Goal: Task Accomplishment & Management: Manage account settings

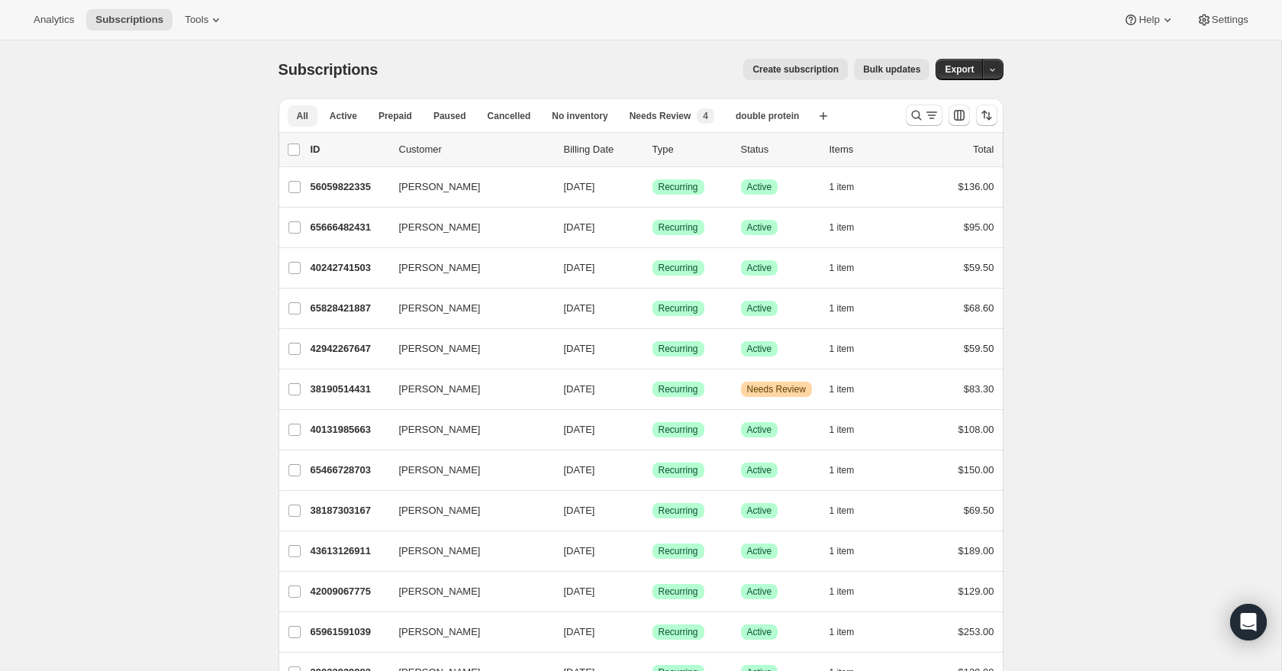
drag, startPoint x: 335, startPoint y: 119, endPoint x: 346, endPoint y: 127, distance: 13.8
click at [335, 119] on span "Active" at bounding box center [343, 116] width 27 height 12
drag, startPoint x: 471, startPoint y: 124, endPoint x: 495, endPoint y: 124, distance: 24.4
click at [477, 124] on ul "All Active Prepaid Paused Cancelled No inventory Needs Review New 4 double prot…" at bounding box center [548, 115] width 527 height 21
click at [499, 121] on span "Cancelled" at bounding box center [508, 116] width 43 height 12
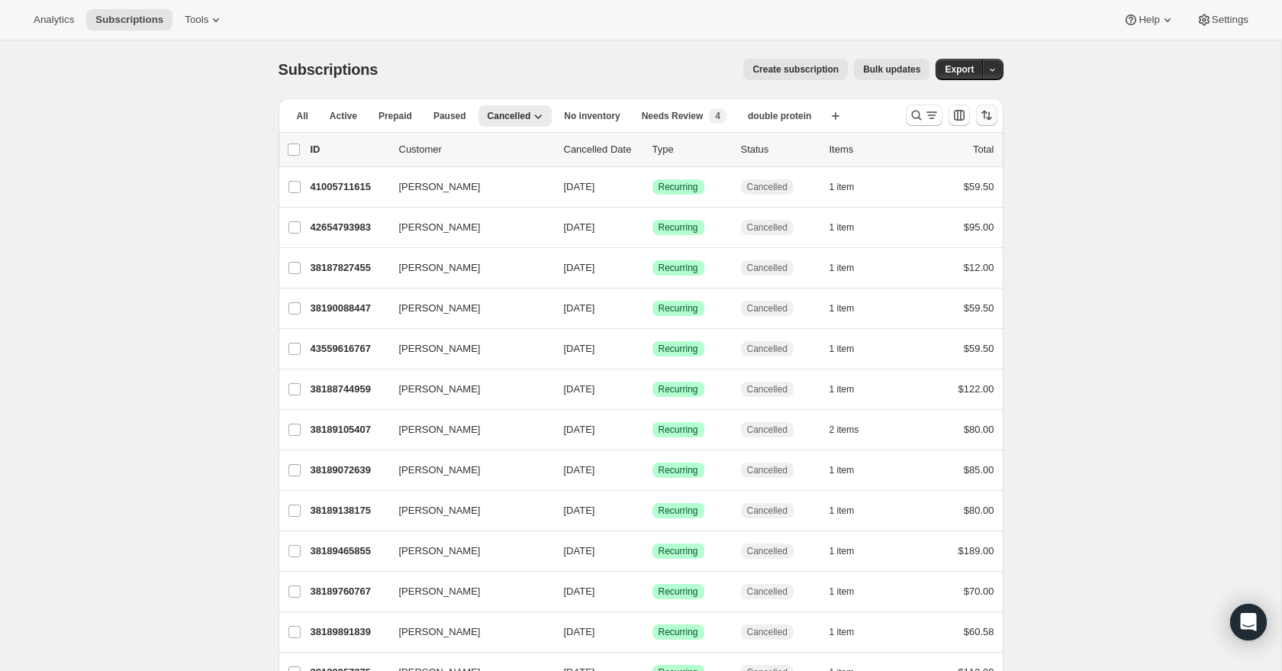
click at [990, 121] on icon "Sort the results" at bounding box center [986, 115] width 15 height 15
click at [964, 210] on span "Cancelled date" at bounding box center [946, 206] width 66 height 11
click at [895, 202] on input "Cancelled date" at bounding box center [894, 201] width 1 height 1
radio input "true"
click at [954, 292] on span "Newest first" at bounding box center [948, 287] width 72 height 12
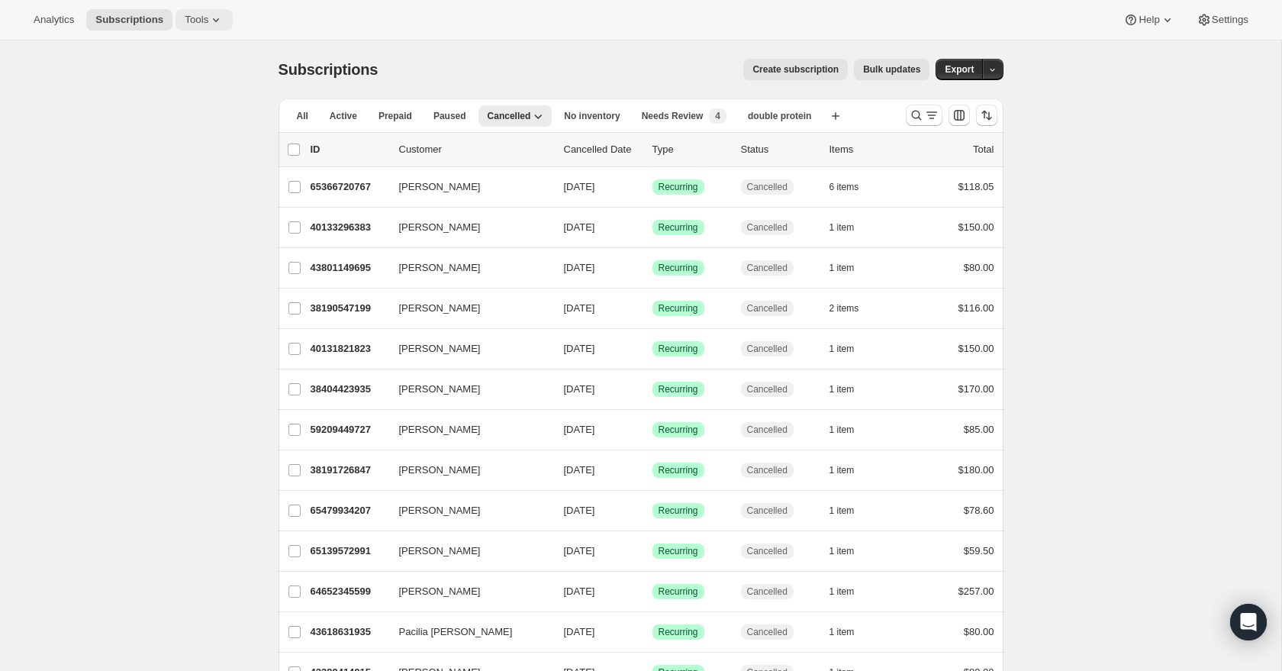
click at [191, 20] on span "Tools" at bounding box center [197, 20] width 24 height 12
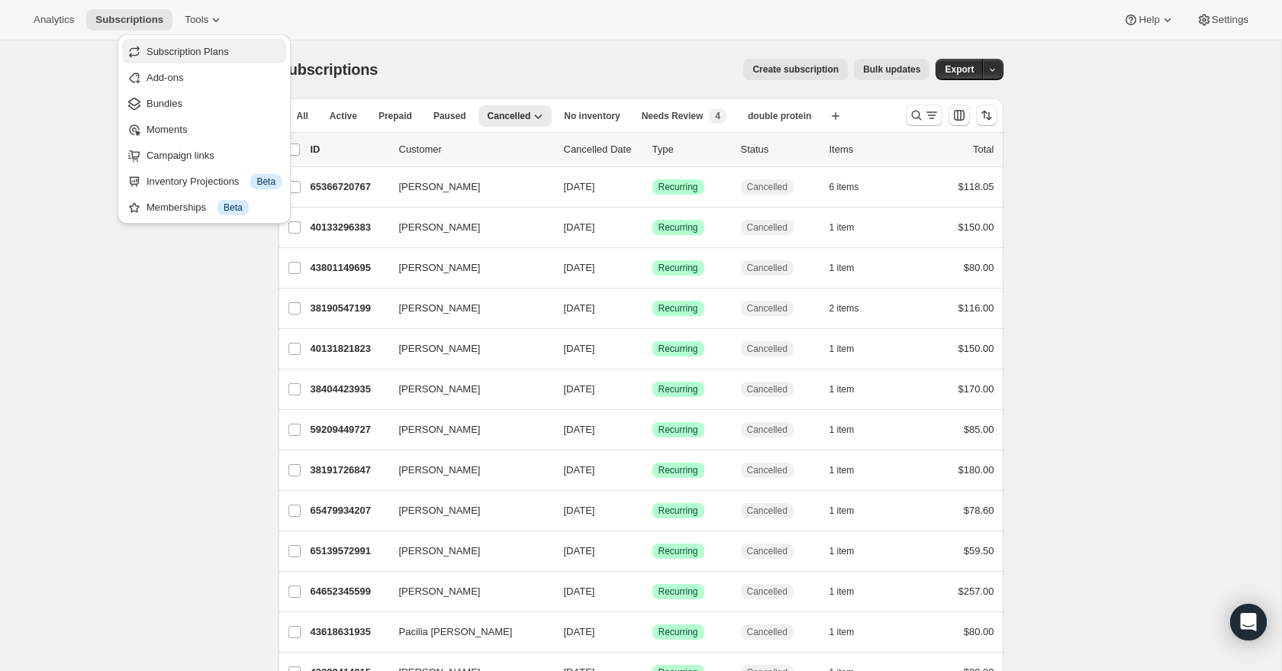
click at [240, 54] on span "Subscription Plans" at bounding box center [213, 51] width 135 height 15
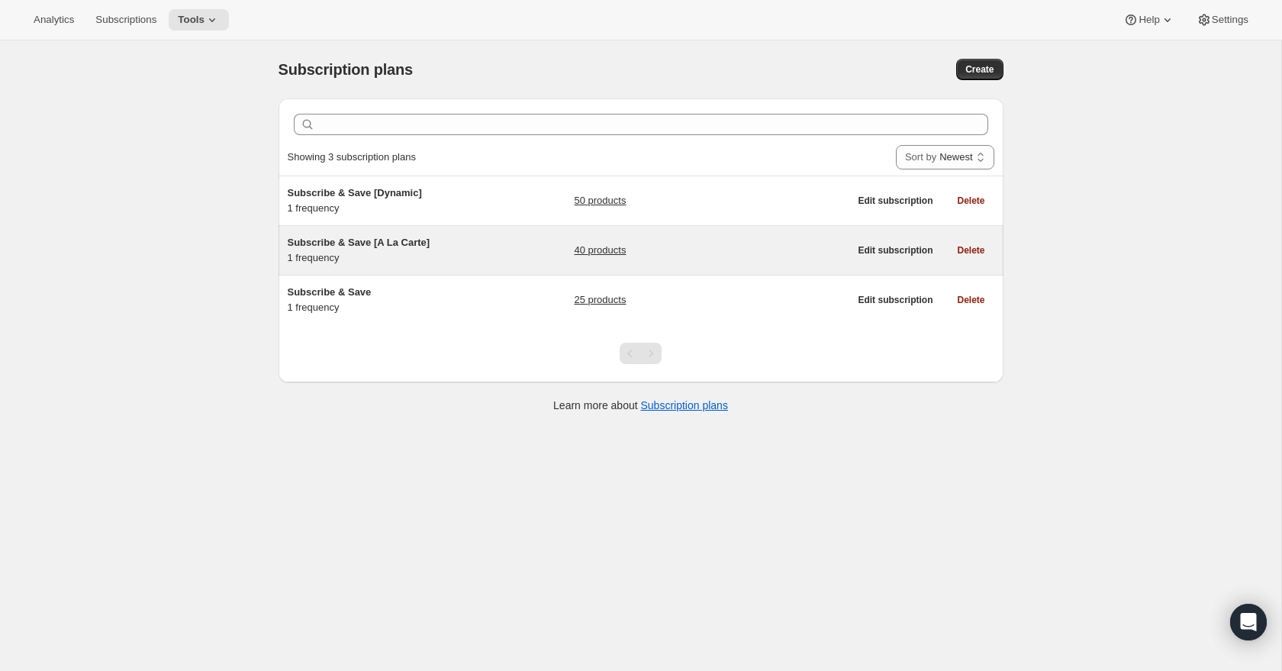
click at [679, 256] on div "40 products" at bounding box center [711, 250] width 275 height 31
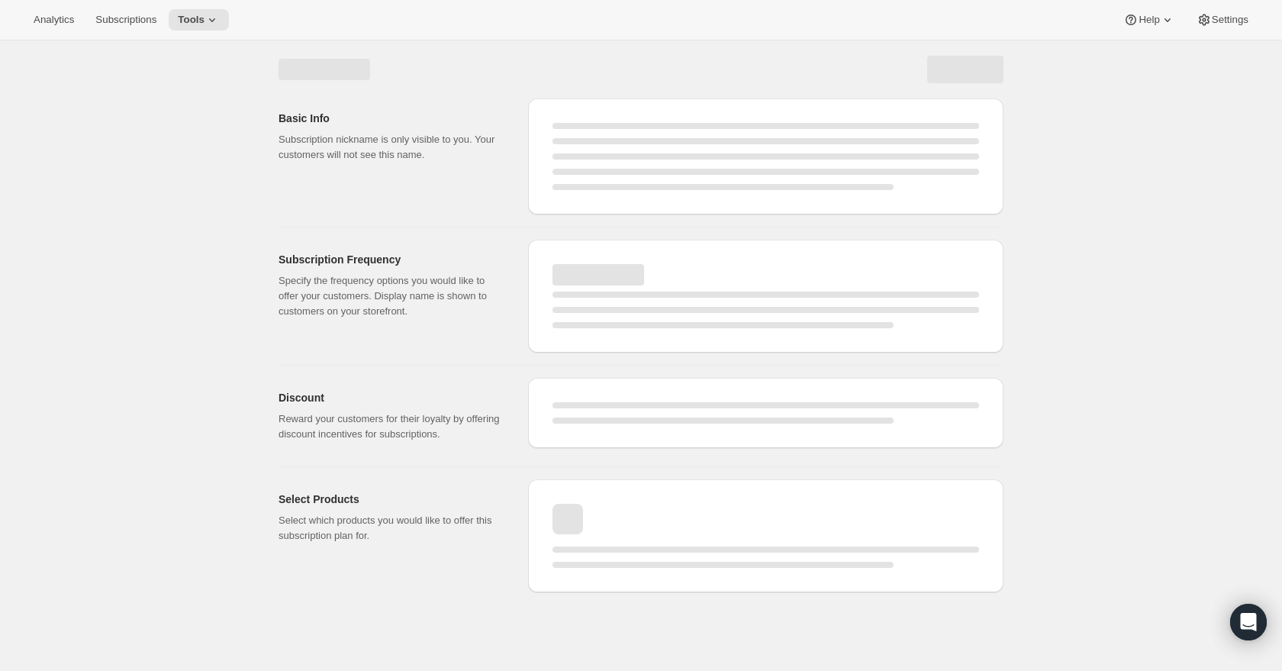
select select "WEEK"
select select "MONTH"
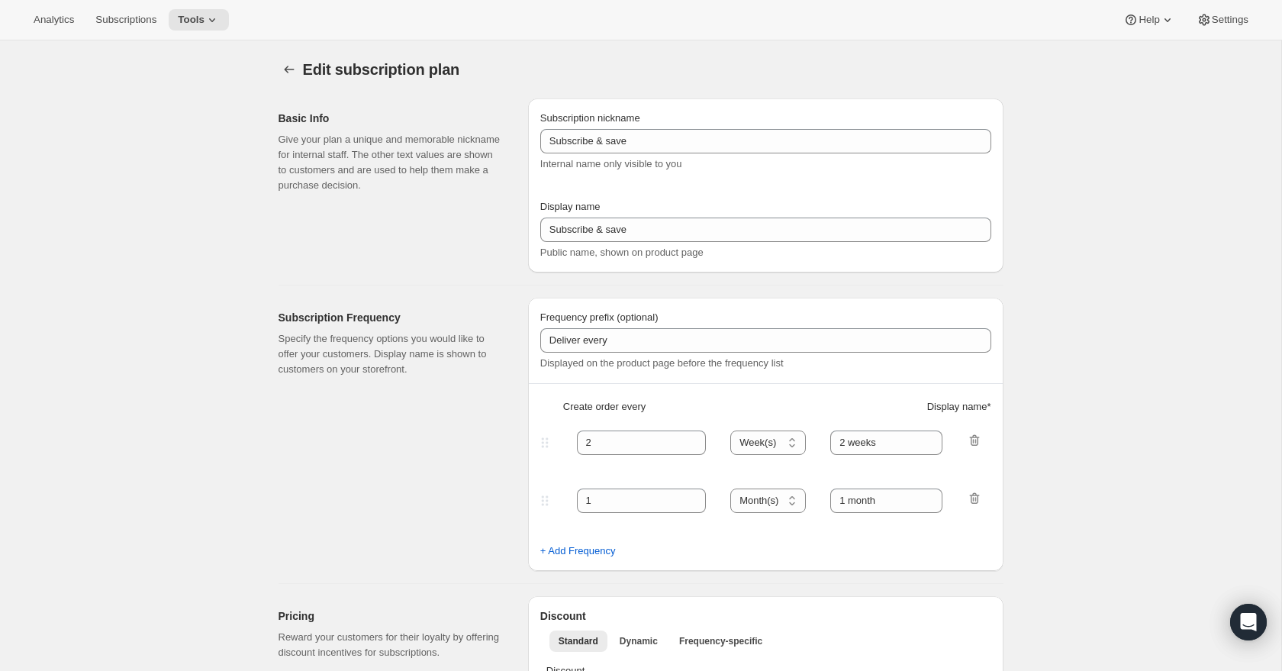
type input "Subscribe & Save [A La Carte]"
type input "Subscribe & Save 10%"
type input "1"
select select "MONTH"
type input "1 week"
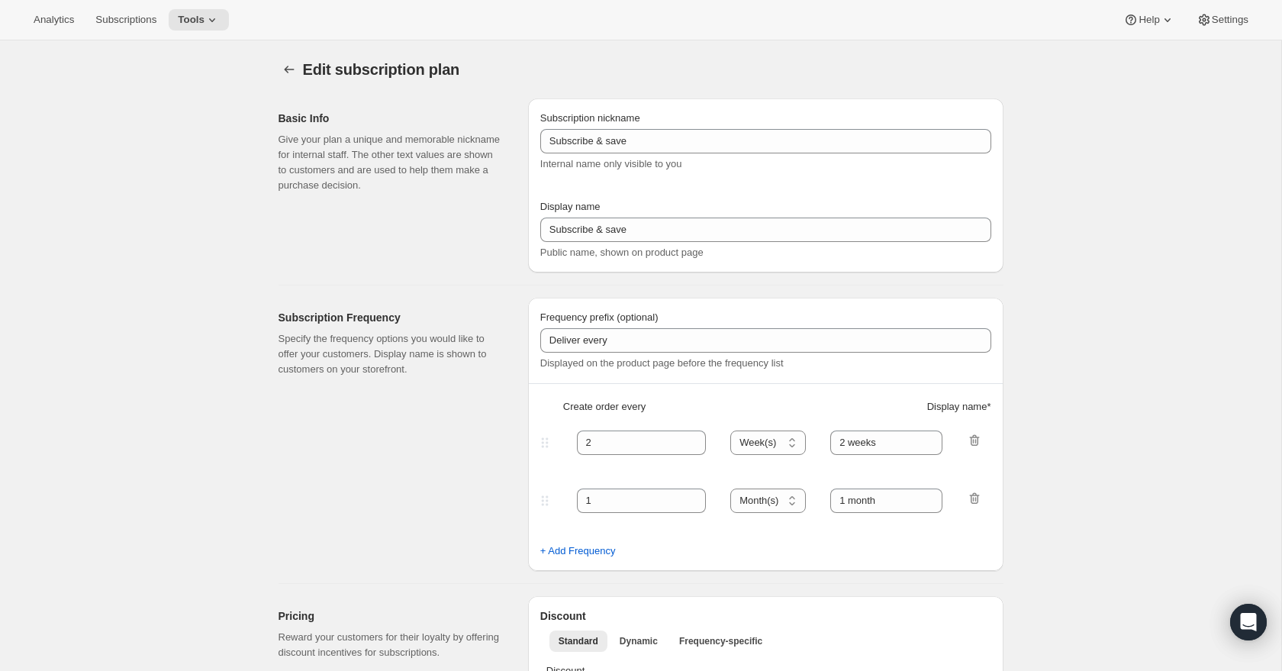
checkbox input "true"
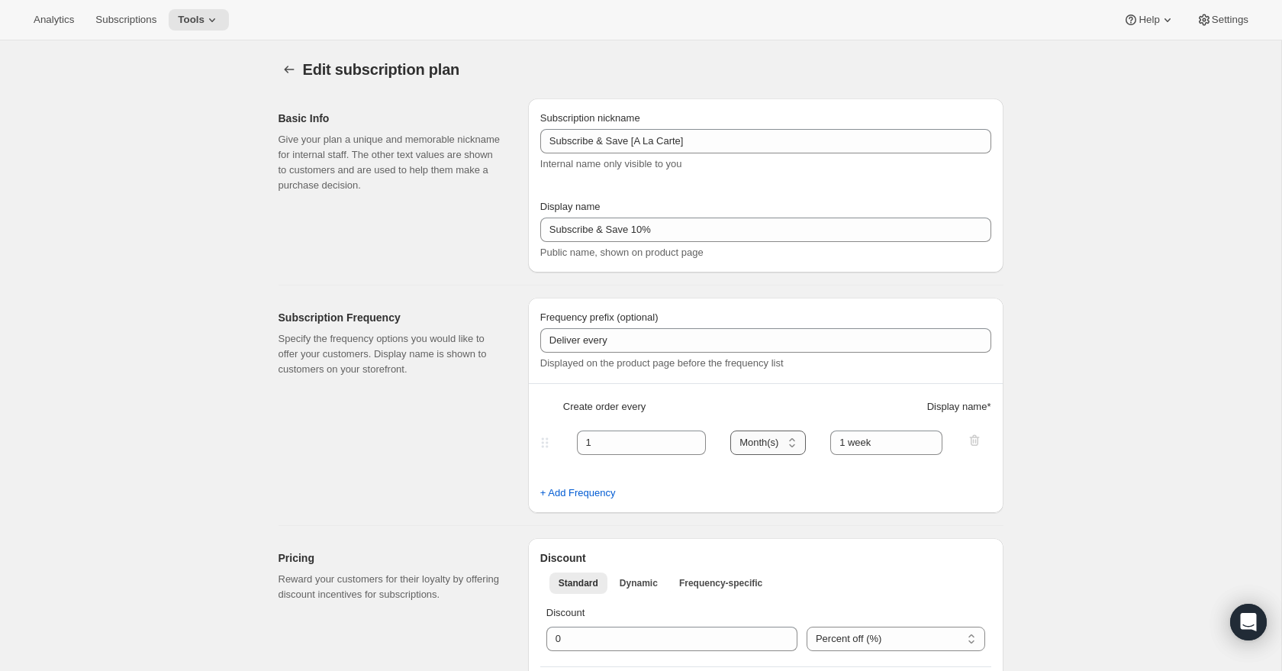
click at [780, 448] on select "Day(s) Week(s) Month(s) Year(s)" at bounding box center [768, 442] width 76 height 24
select select "WEEK"
click at [731, 430] on select "Day(s) Week(s) Month(s) Year(s)" at bounding box center [768, 442] width 76 height 24
select select "WEEK"
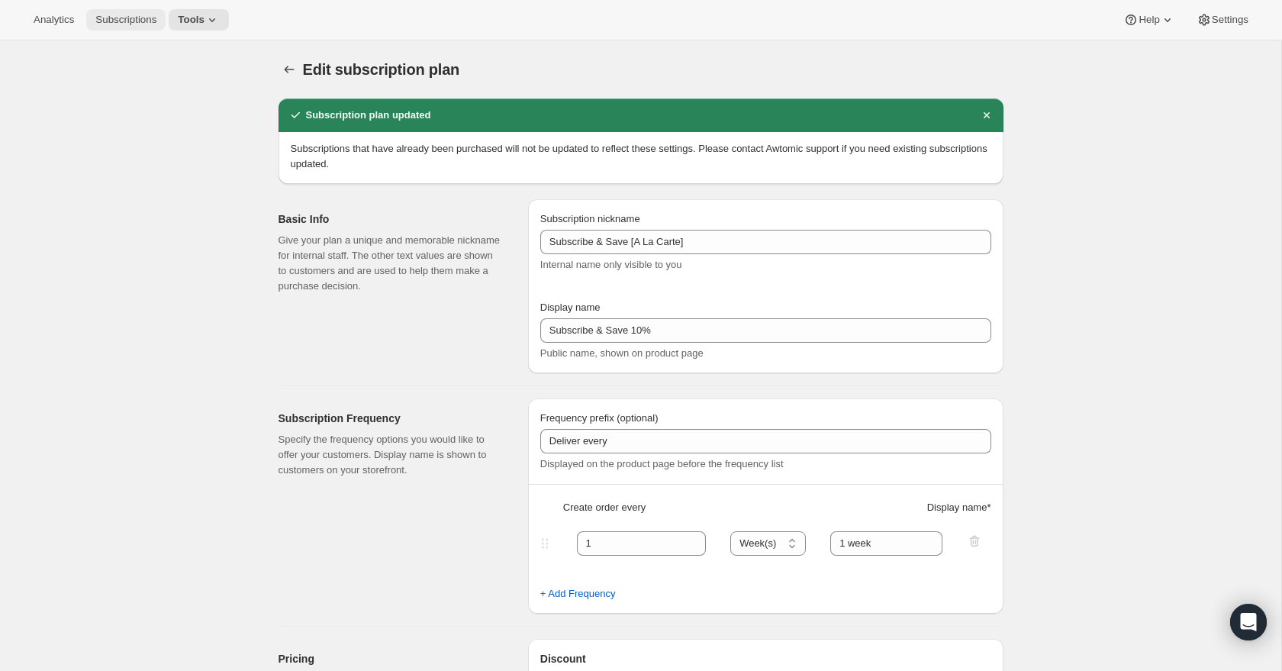
click at [120, 21] on span "Subscriptions" at bounding box center [125, 20] width 61 height 12
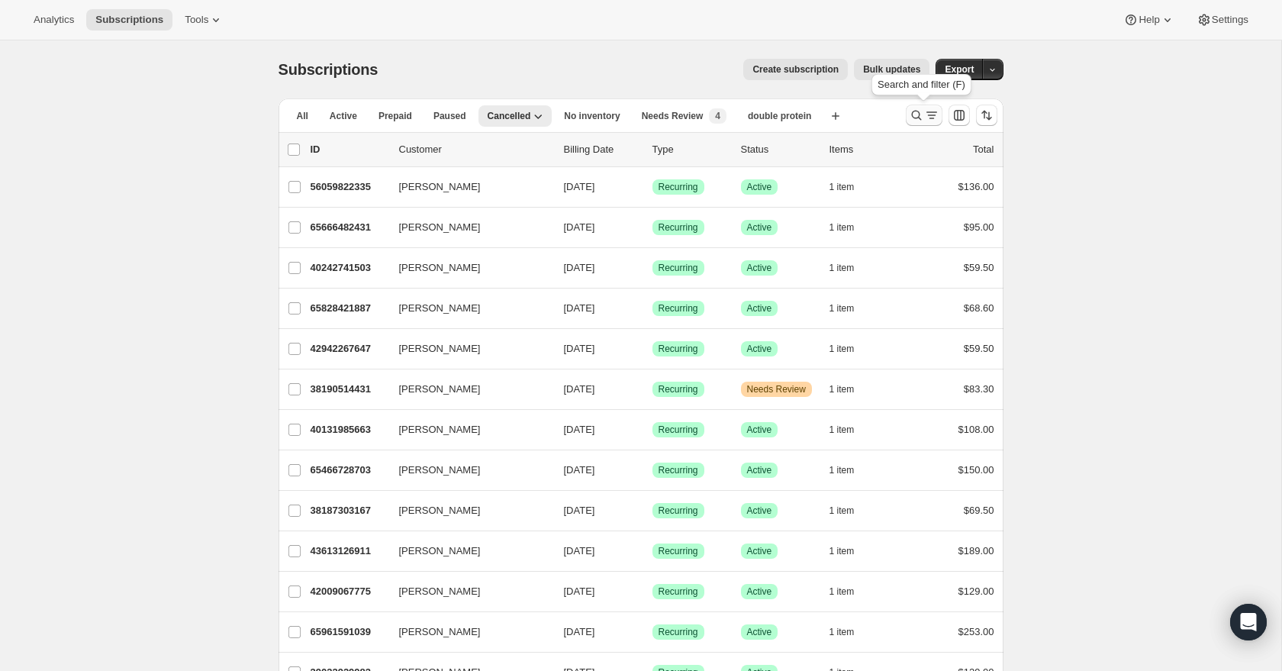
click at [922, 118] on icon "Search and filter results" at bounding box center [916, 115] width 15 height 15
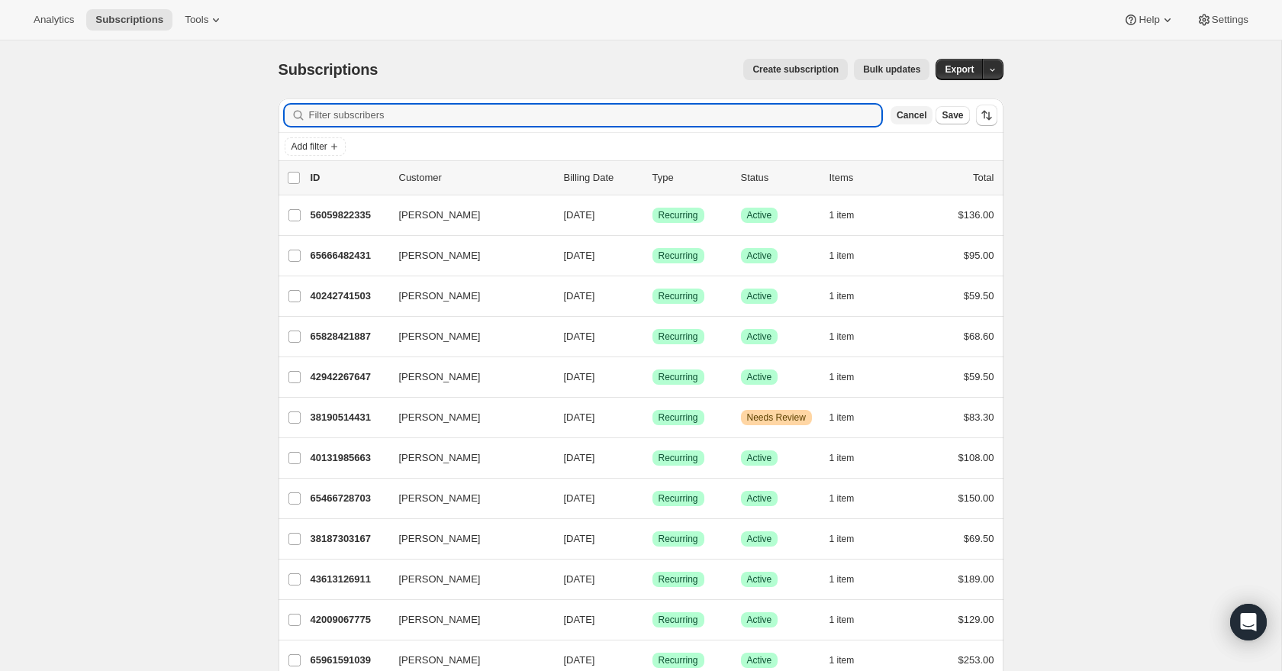
click at [918, 117] on span "Cancel" at bounding box center [911, 115] width 30 height 12
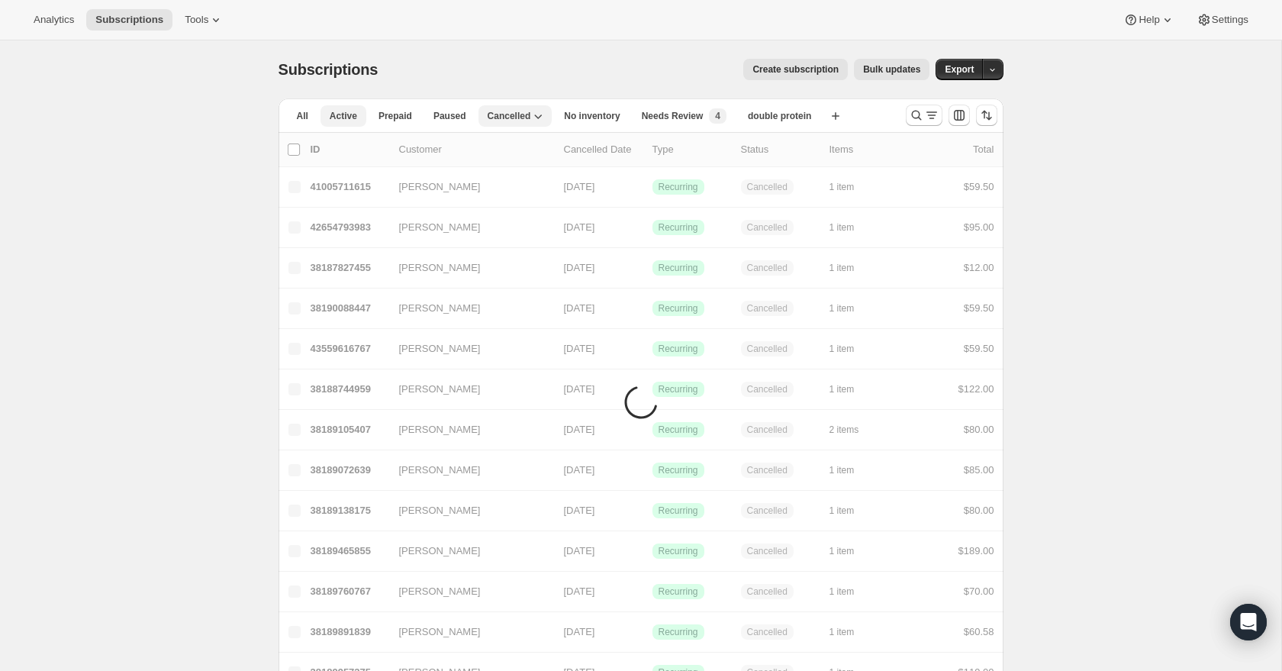
drag, startPoint x: 351, startPoint y: 118, endPoint x: 365, endPoint y: 118, distance: 13.7
click at [352, 118] on span "Active" at bounding box center [343, 116] width 27 height 12
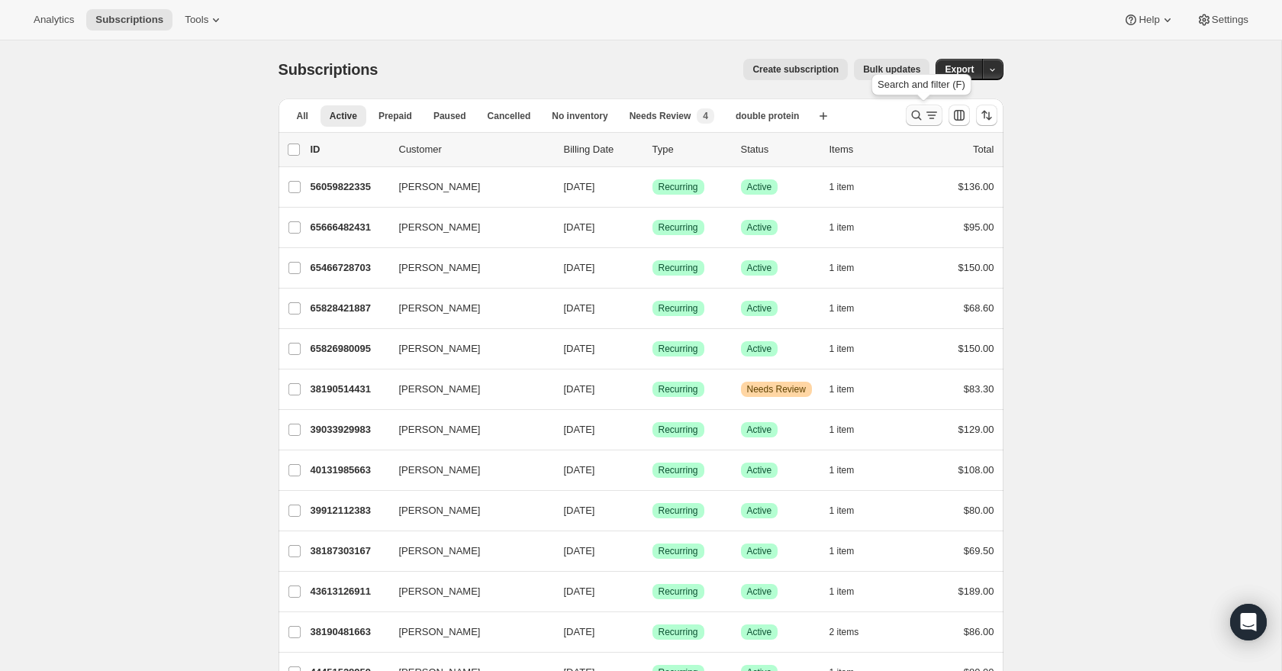
click at [918, 118] on icon "Search and filter results" at bounding box center [916, 116] width 10 height 10
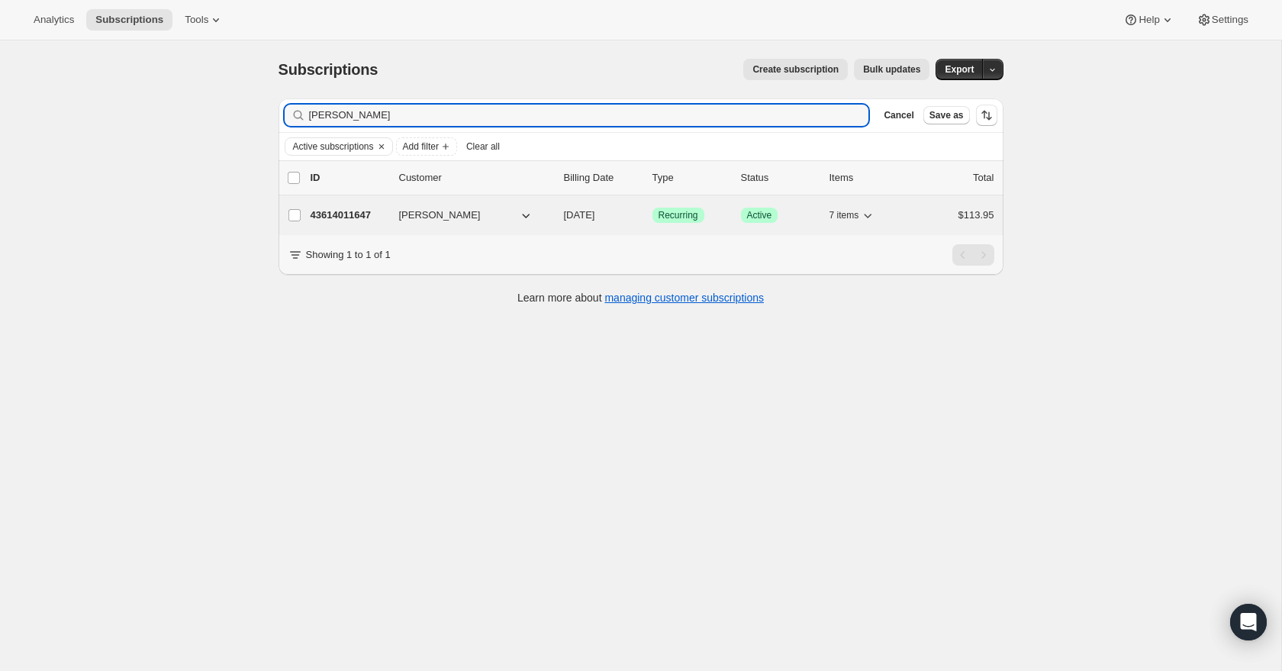
type input "[PERSON_NAME]"
click at [458, 212] on span "[PERSON_NAME]" at bounding box center [440, 214] width 82 height 15
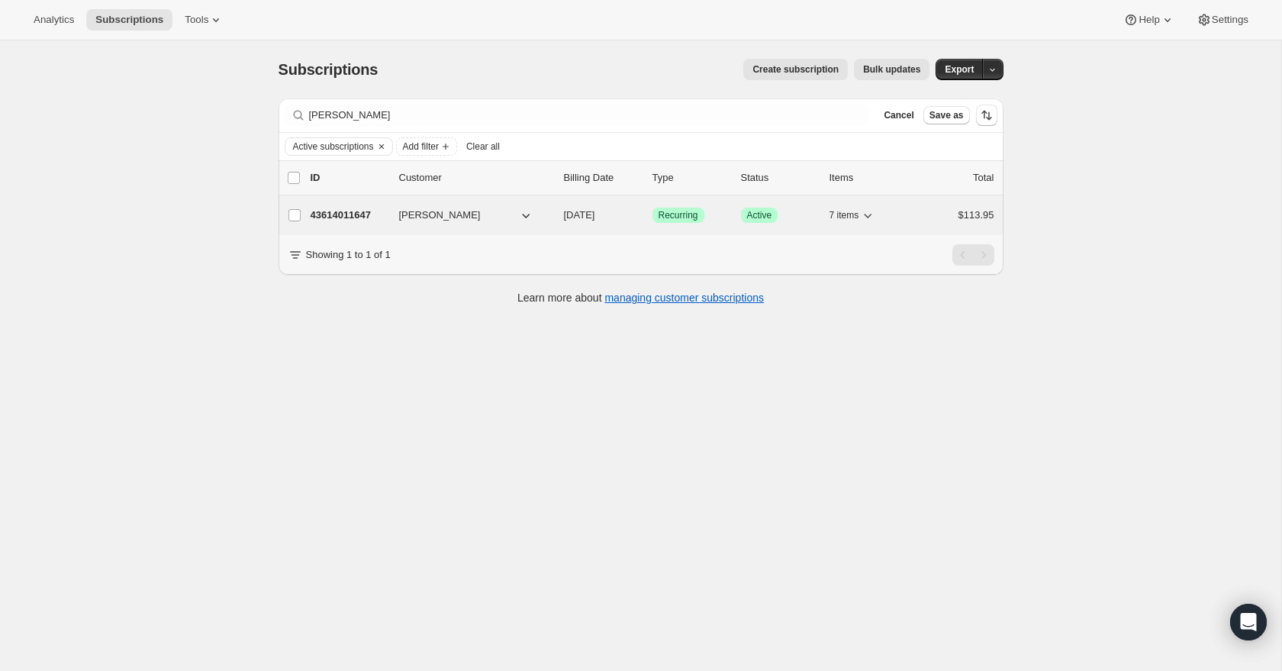
click at [356, 217] on p "43614011647" at bounding box center [348, 214] width 76 height 15
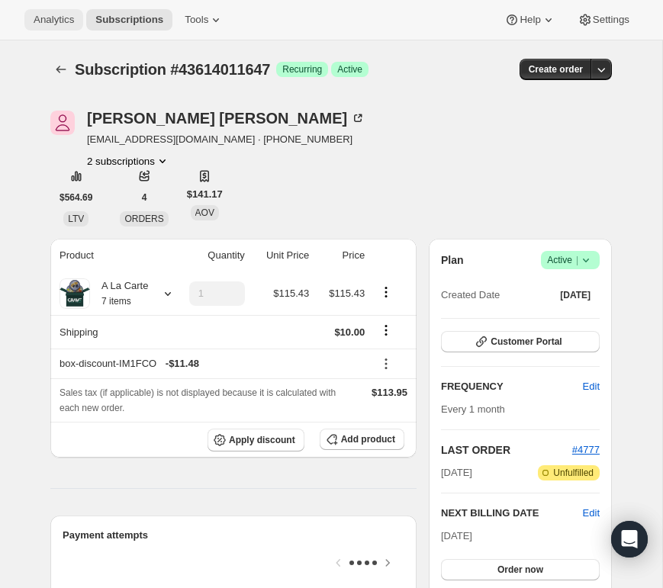
click at [70, 17] on span "Analytics" at bounding box center [54, 20] width 40 height 12
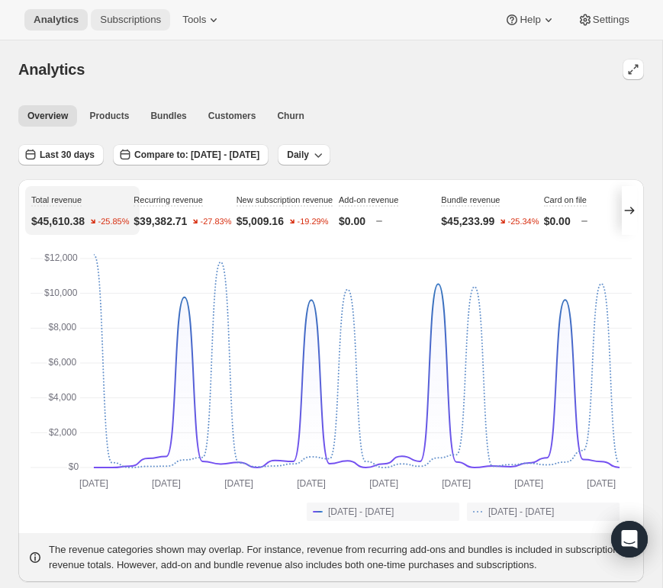
click at [121, 26] on button "Subscriptions" at bounding box center [130, 19] width 79 height 21
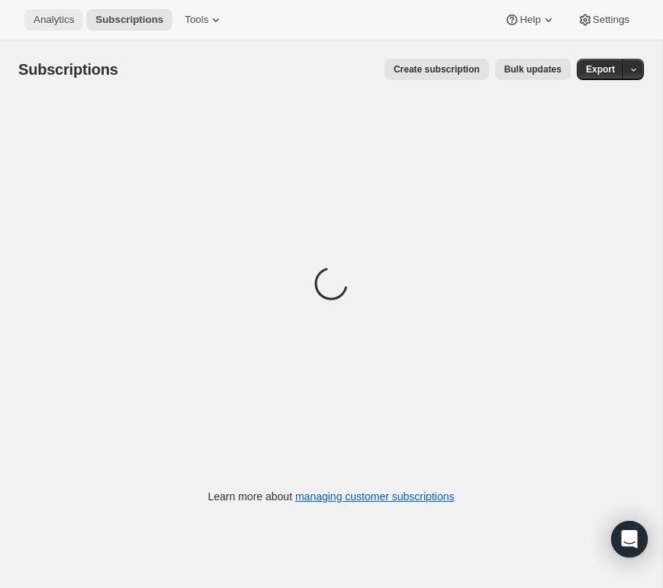
click at [55, 20] on span "Analytics" at bounding box center [54, 20] width 40 height 12
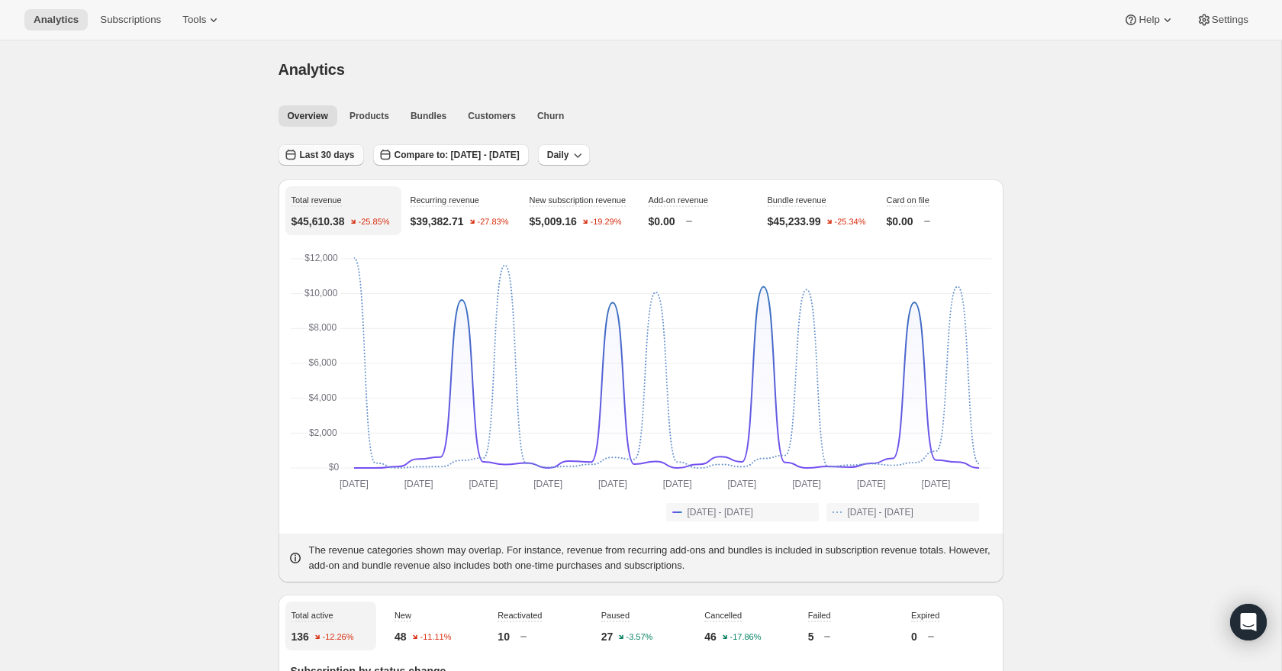
click at [332, 153] on span "Last 30 days" at bounding box center [327, 155] width 55 height 12
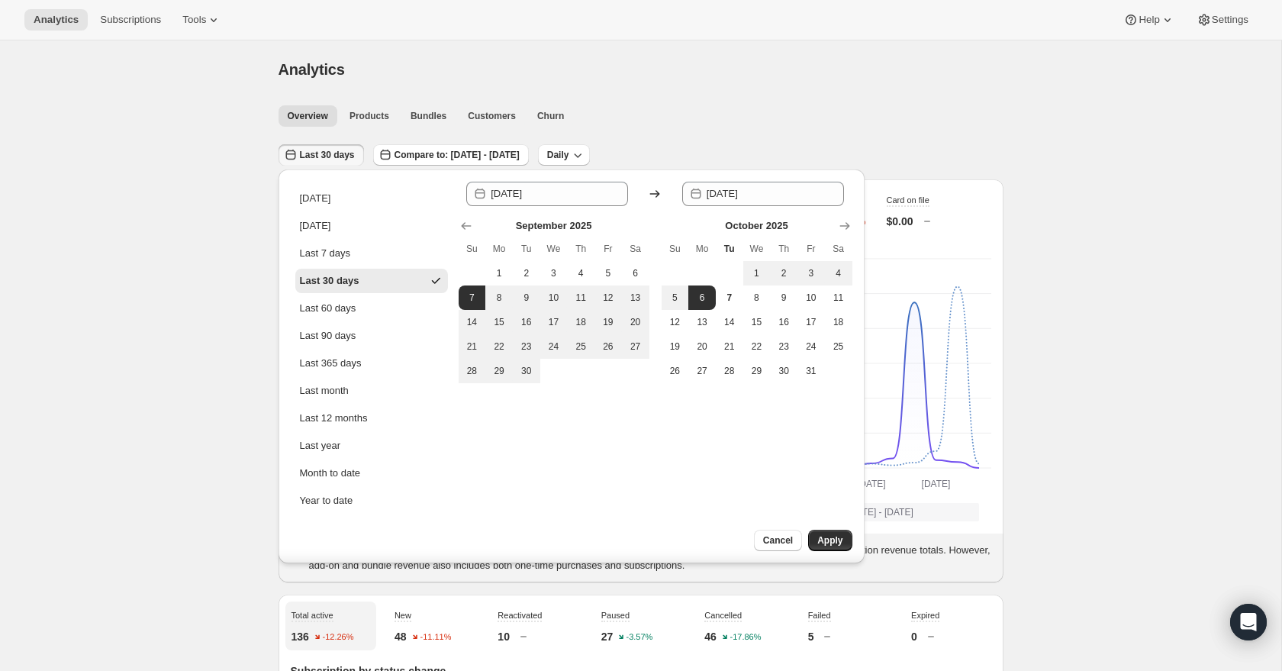
click at [626, 133] on div "Last 30 days Compare to: [DATE] - [DATE] Daily" at bounding box center [640, 149] width 725 height 35
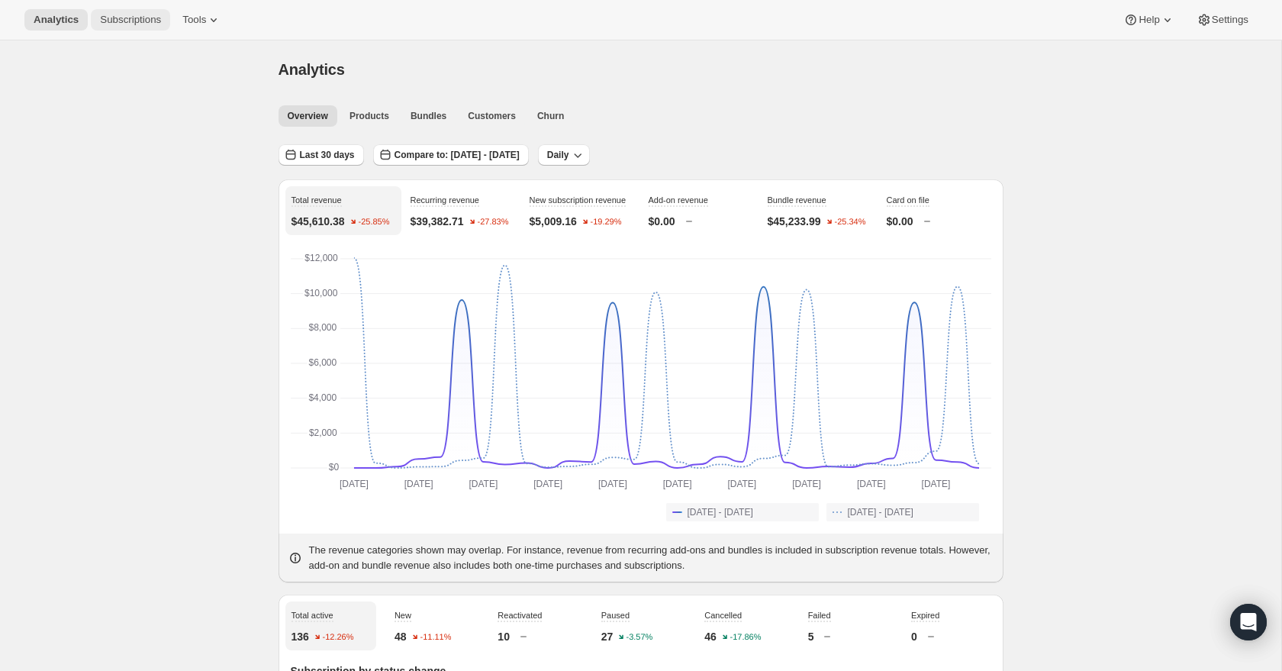
click at [111, 24] on span "Subscriptions" at bounding box center [130, 20] width 61 height 12
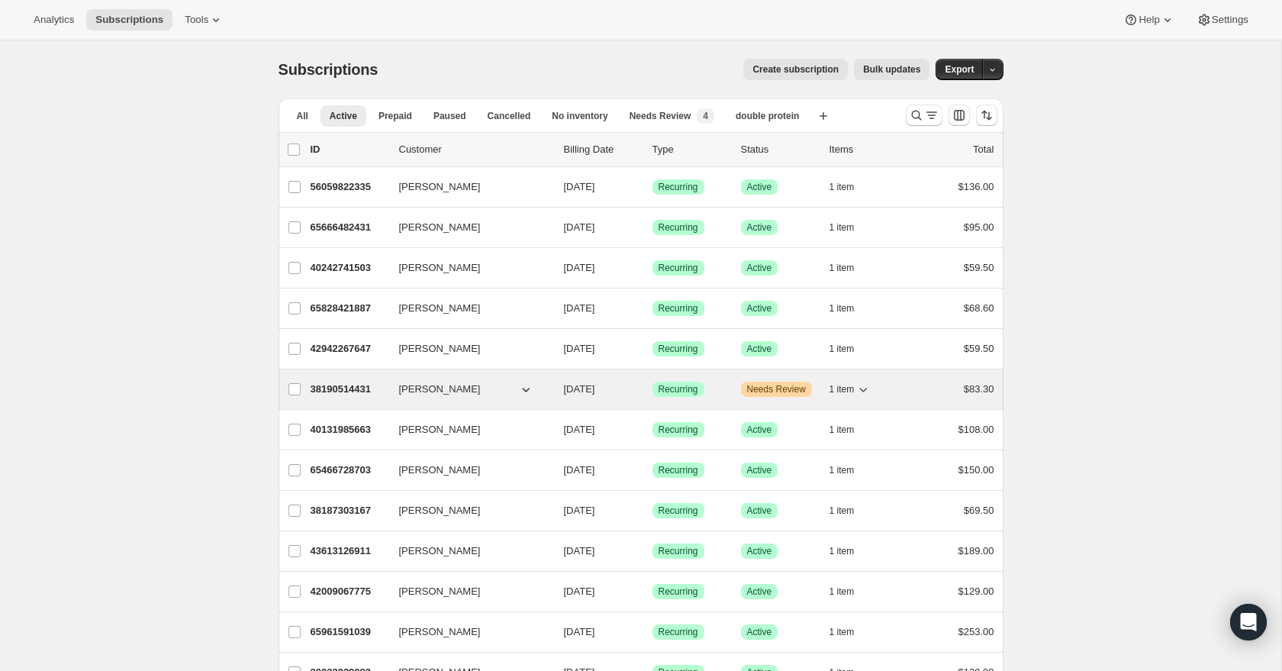
click at [345, 387] on p "38190514431" at bounding box center [348, 388] width 76 height 15
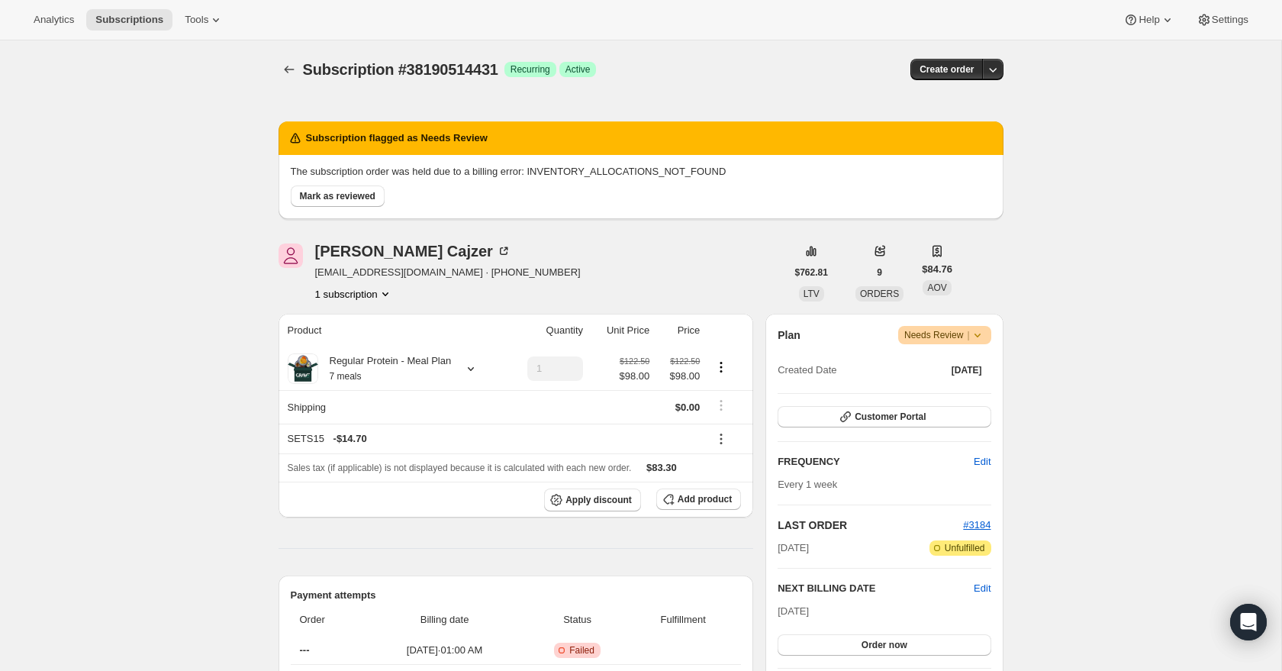
click at [977, 338] on icon at bounding box center [977, 334] width 15 height 15
click at [967, 386] on span "Cancel subscription" at bounding box center [939, 390] width 86 height 11
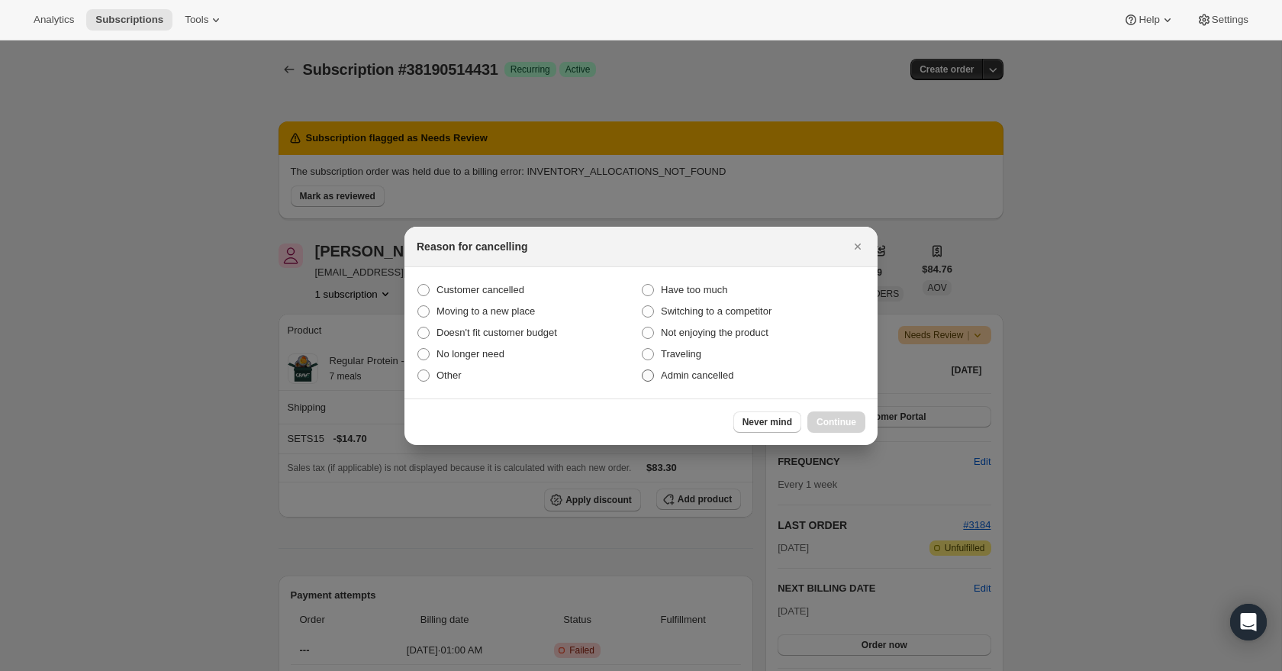
drag, startPoint x: 729, startPoint y: 378, endPoint x: 764, endPoint y: 388, distance: 36.5
click at [729, 378] on span "Admin cancelled" at bounding box center [697, 374] width 72 height 11
click at [642, 370] on input "Admin cancelled" at bounding box center [642, 369] width 1 height 1
radio input "true"
click at [852, 420] on span "Continue" at bounding box center [836, 422] width 40 height 12
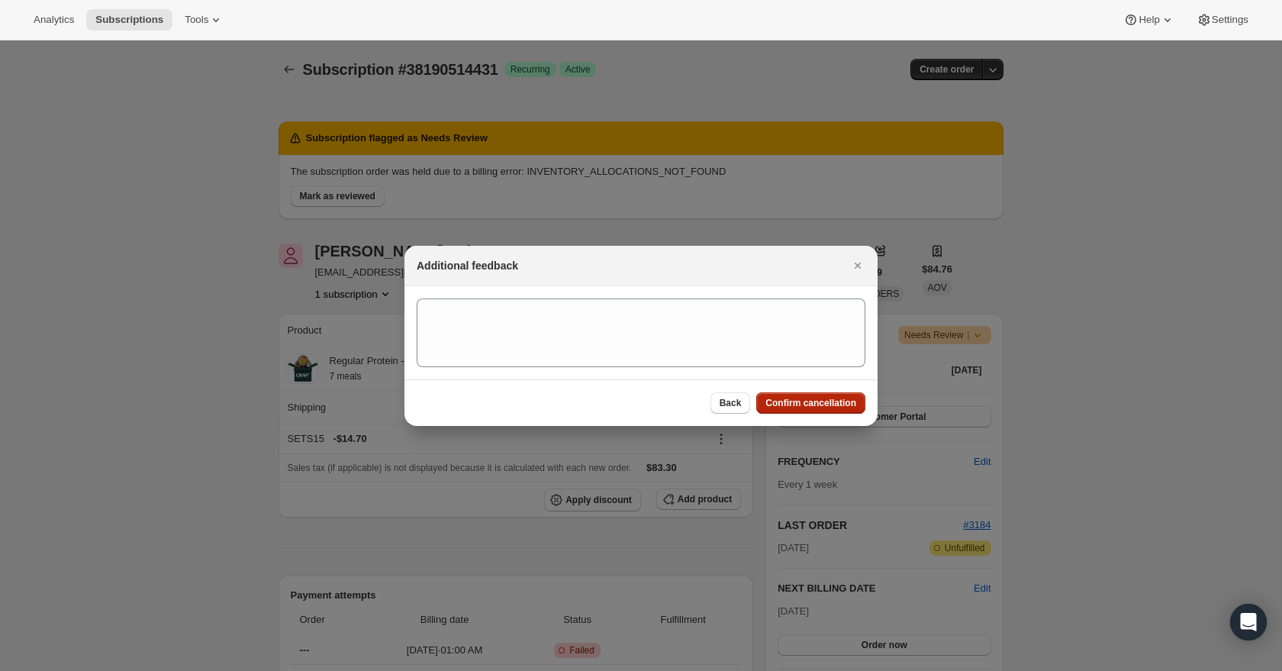
click at [849, 402] on span "Confirm cancellation" at bounding box center [810, 403] width 91 height 12
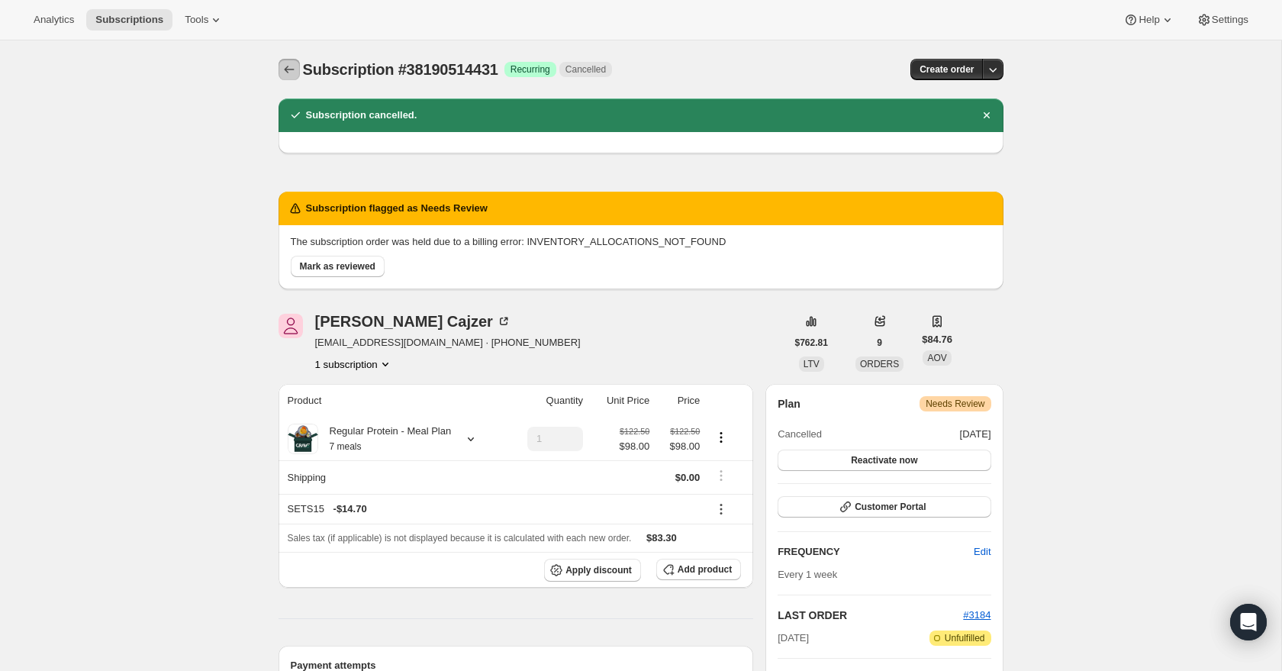
click at [285, 62] on icon "Subscriptions" at bounding box center [288, 69] width 15 height 15
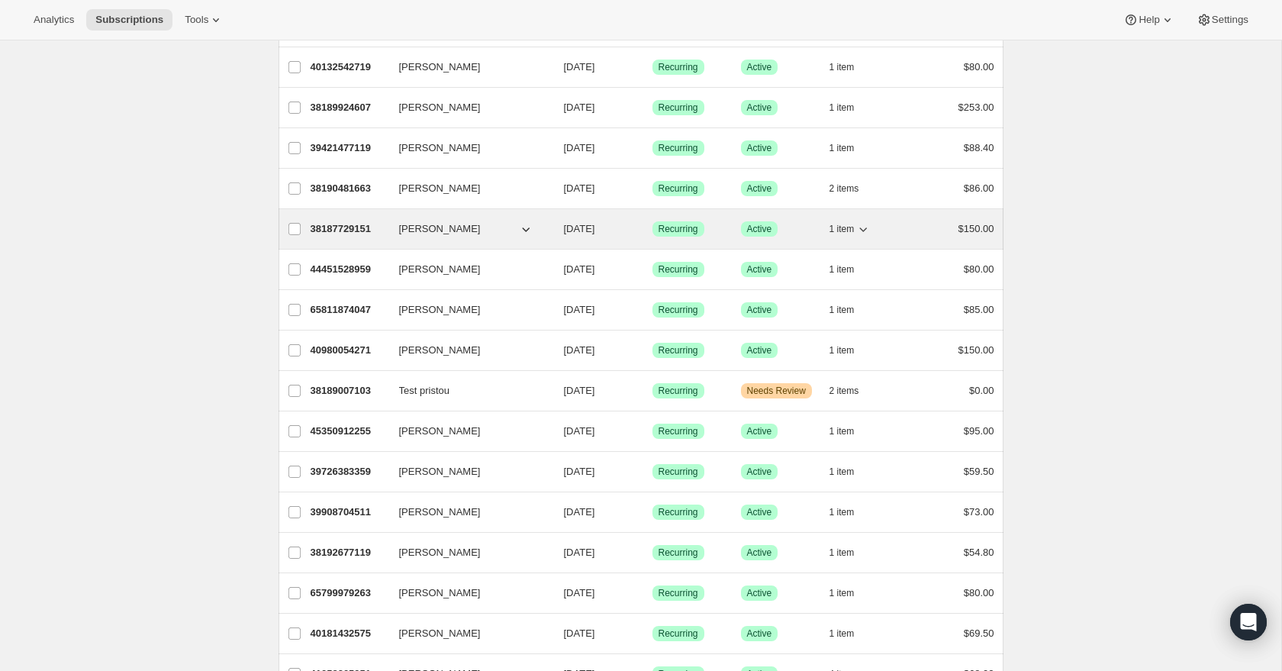
scroll to position [1214, 0]
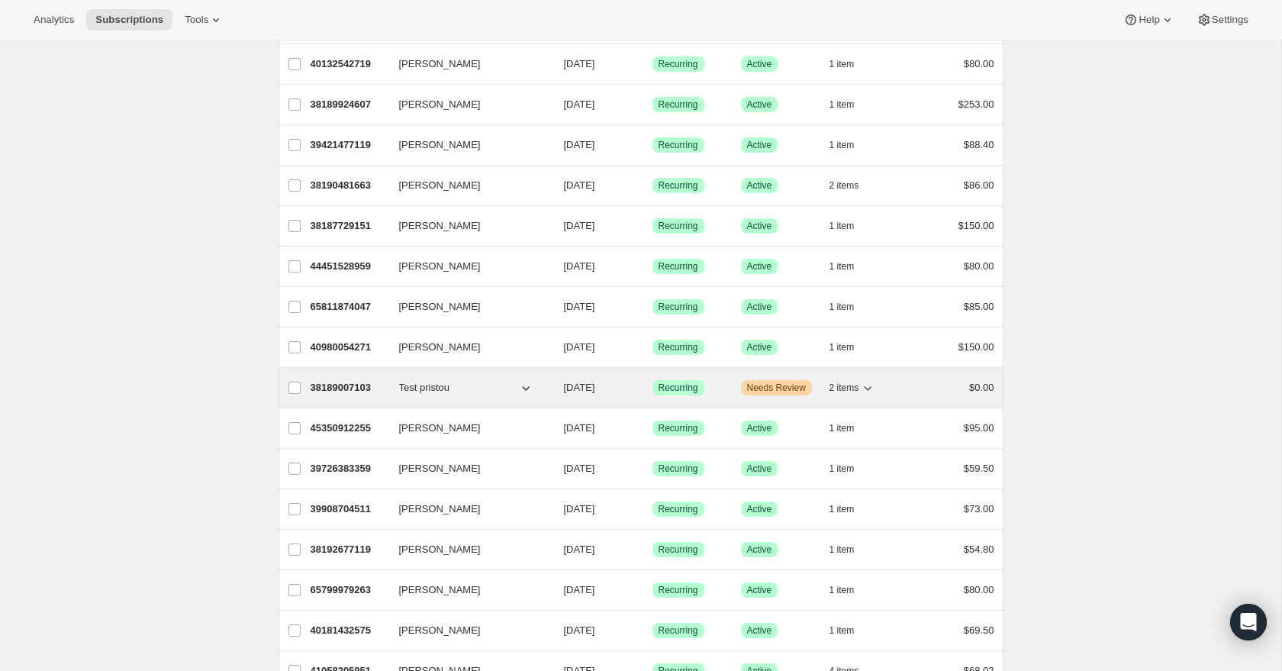
click at [331, 384] on p "38189007103" at bounding box center [348, 387] width 76 height 15
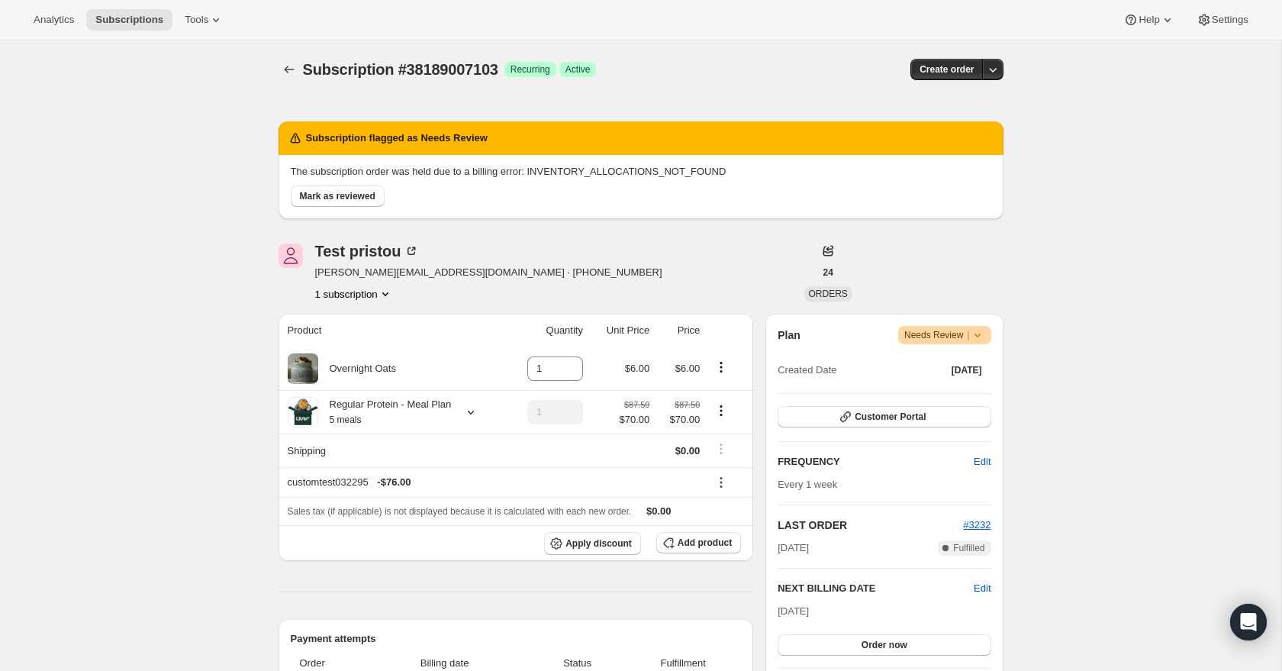
click at [981, 340] on icon at bounding box center [977, 334] width 15 height 15
click at [964, 386] on span "Cancel subscription" at bounding box center [939, 390] width 86 height 11
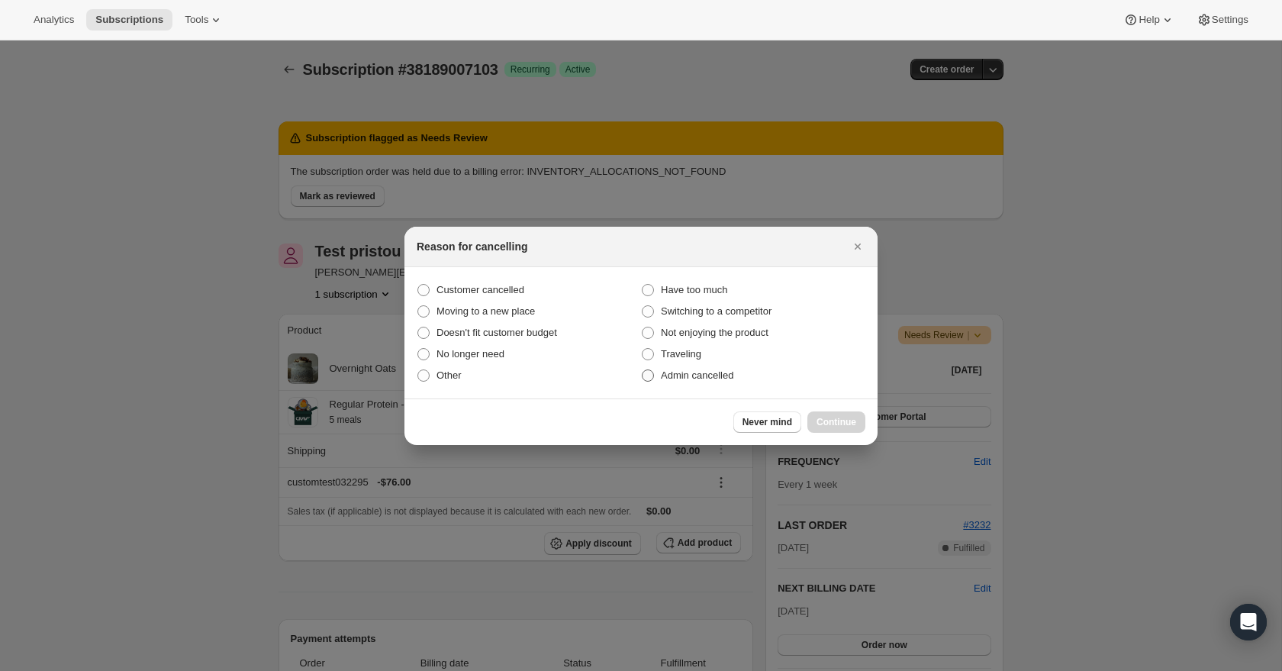
click at [728, 376] on span "Admin cancelled" at bounding box center [697, 374] width 72 height 11
click at [642, 370] on input "Admin cancelled" at bounding box center [642, 369] width 1 height 1
radio input "true"
click at [830, 414] on button "Continue" at bounding box center [836, 421] width 58 height 21
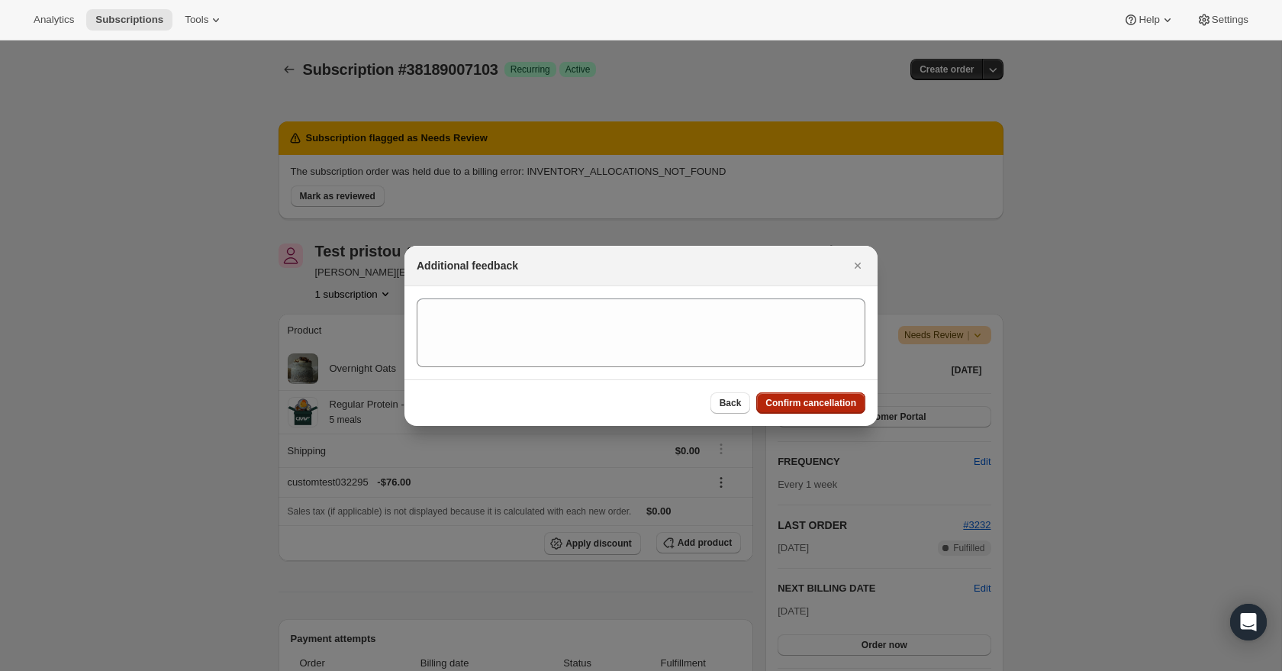
click at [828, 407] on span "Confirm cancellation" at bounding box center [810, 403] width 91 height 12
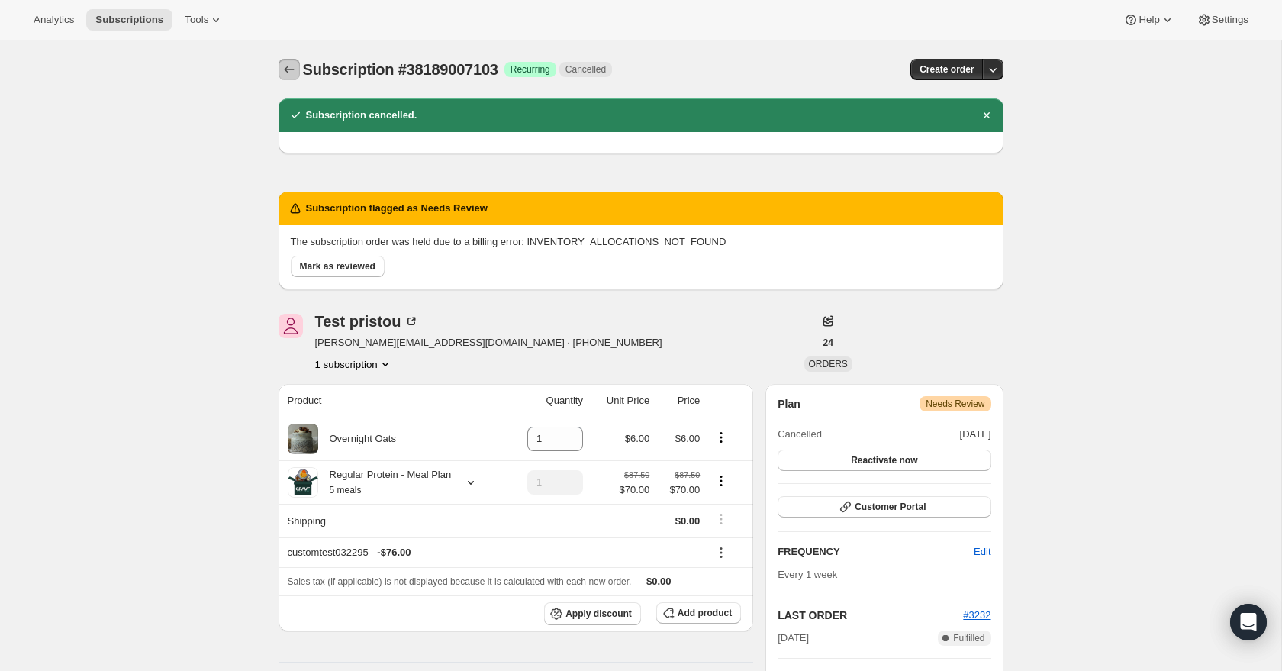
click at [295, 72] on icon "Subscriptions" at bounding box center [288, 69] width 15 height 15
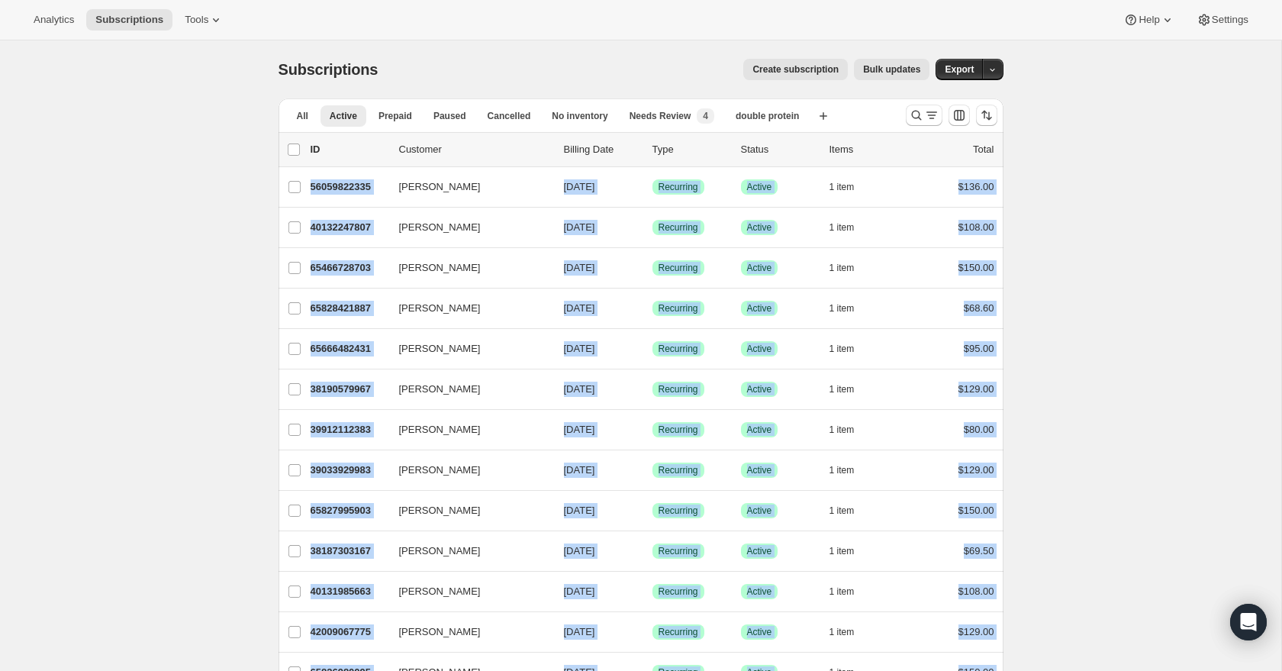
drag, startPoint x: 921, startPoint y: 518, endPoint x: 265, endPoint y: 187, distance: 734.2
copy ul "[PERSON_NAME] 56059822335 [PERSON_NAME] [DATE] Success Recurring Success Active…"
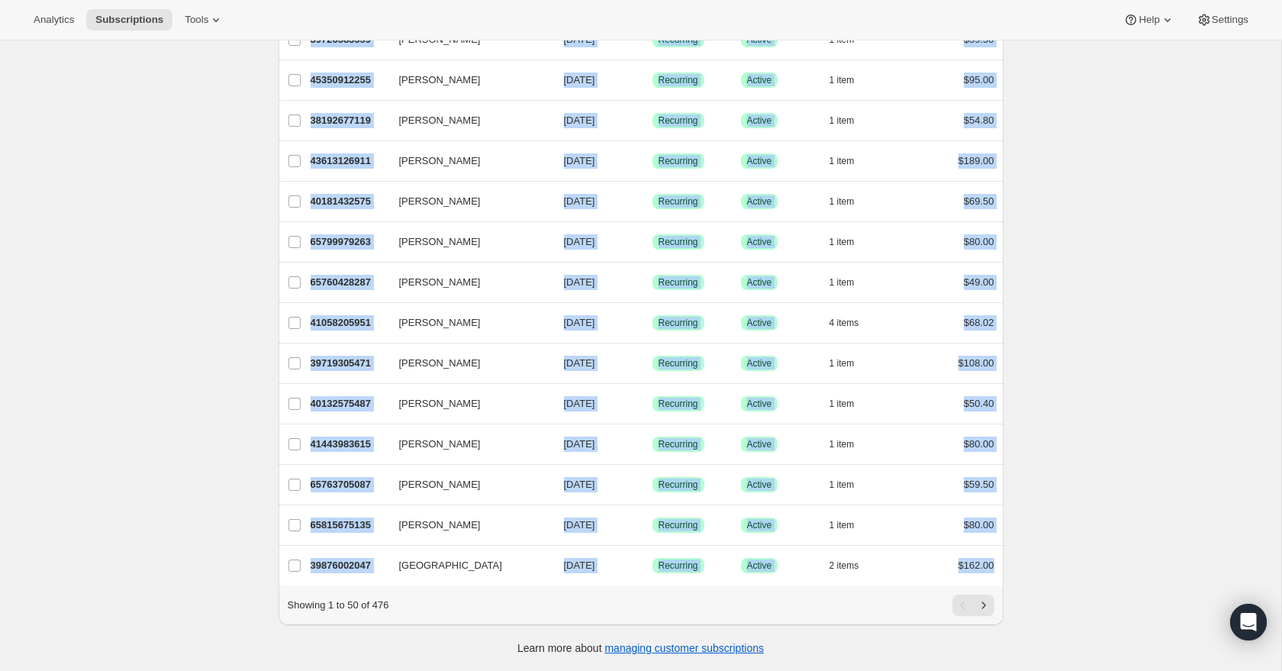
drag, startPoint x: 1078, startPoint y: 484, endPoint x: 1041, endPoint y: 519, distance: 50.2
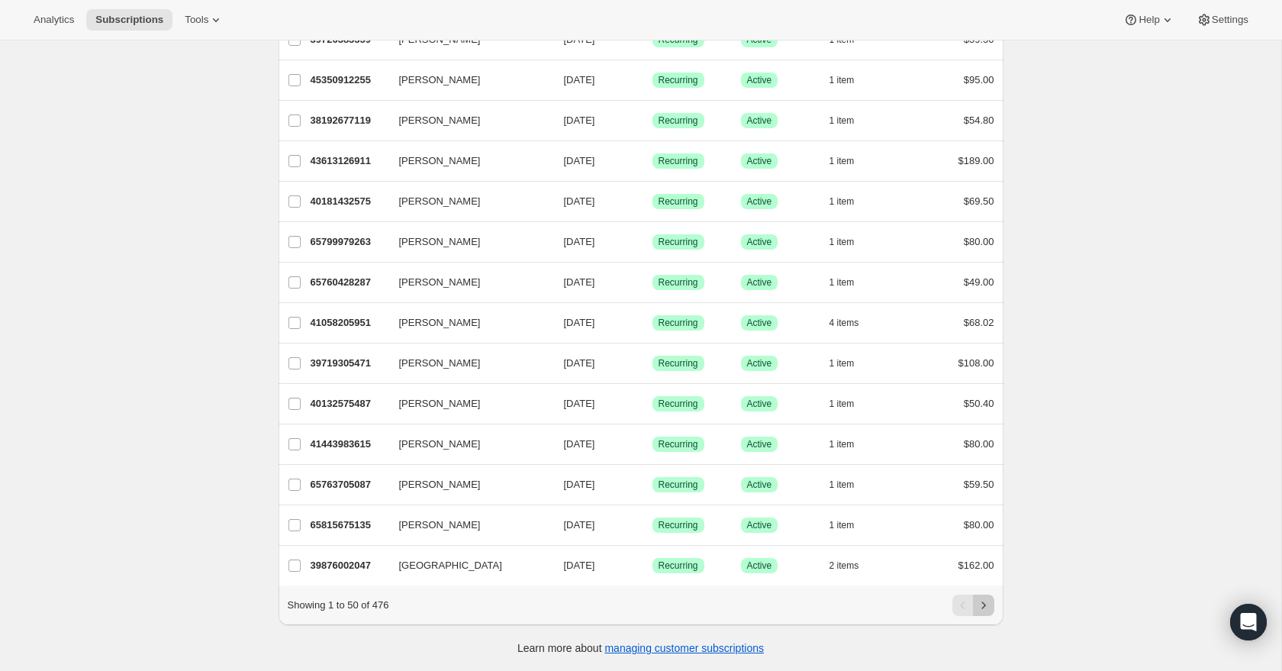
click at [986, 603] on icon "Next" at bounding box center [983, 604] width 15 height 15
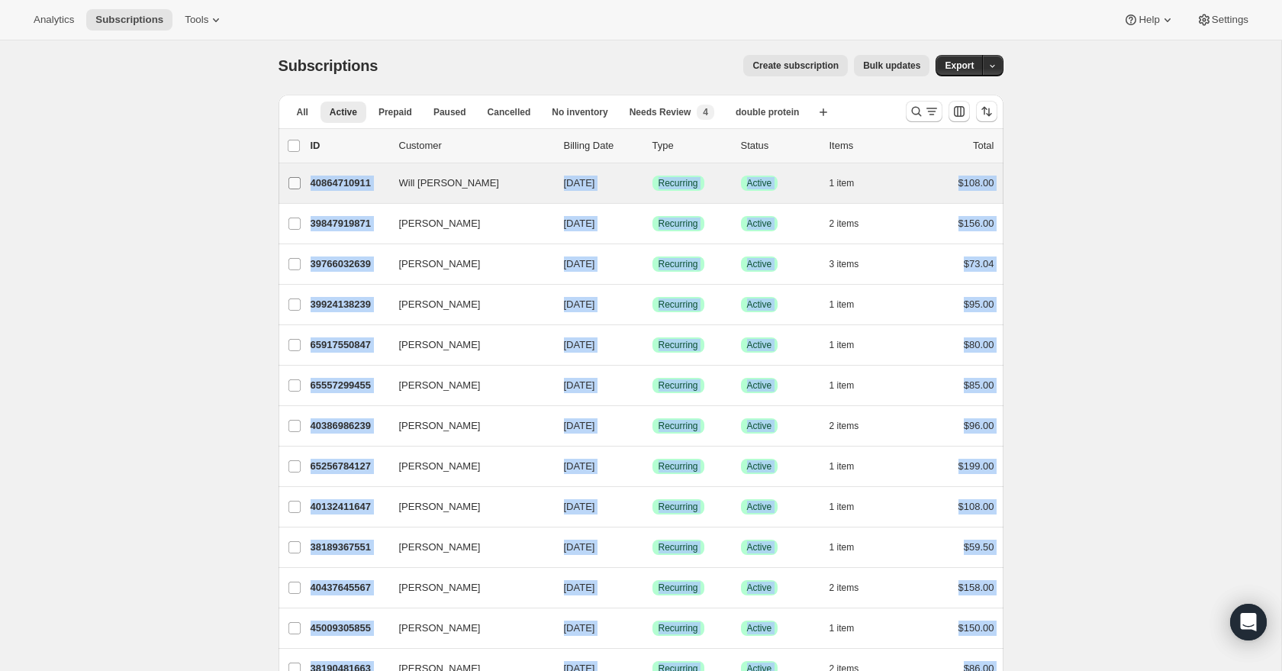
scroll to position [11, 0]
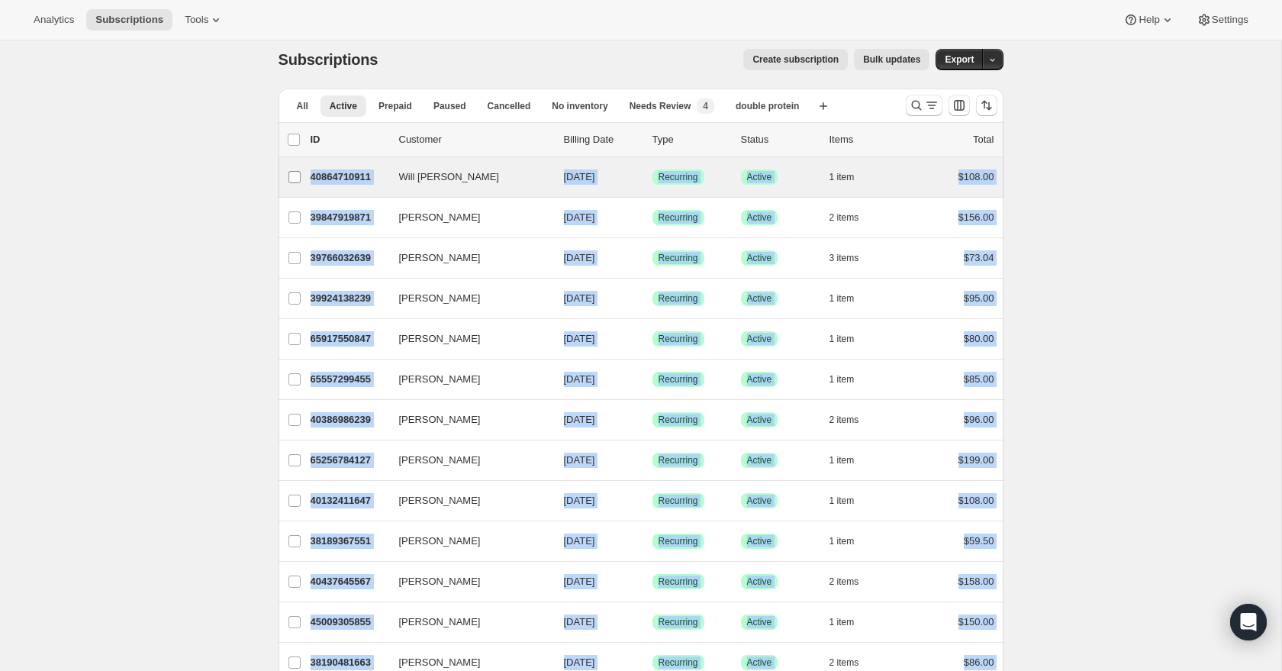
drag, startPoint x: 1009, startPoint y: 566, endPoint x: 292, endPoint y: 176, distance: 815.5
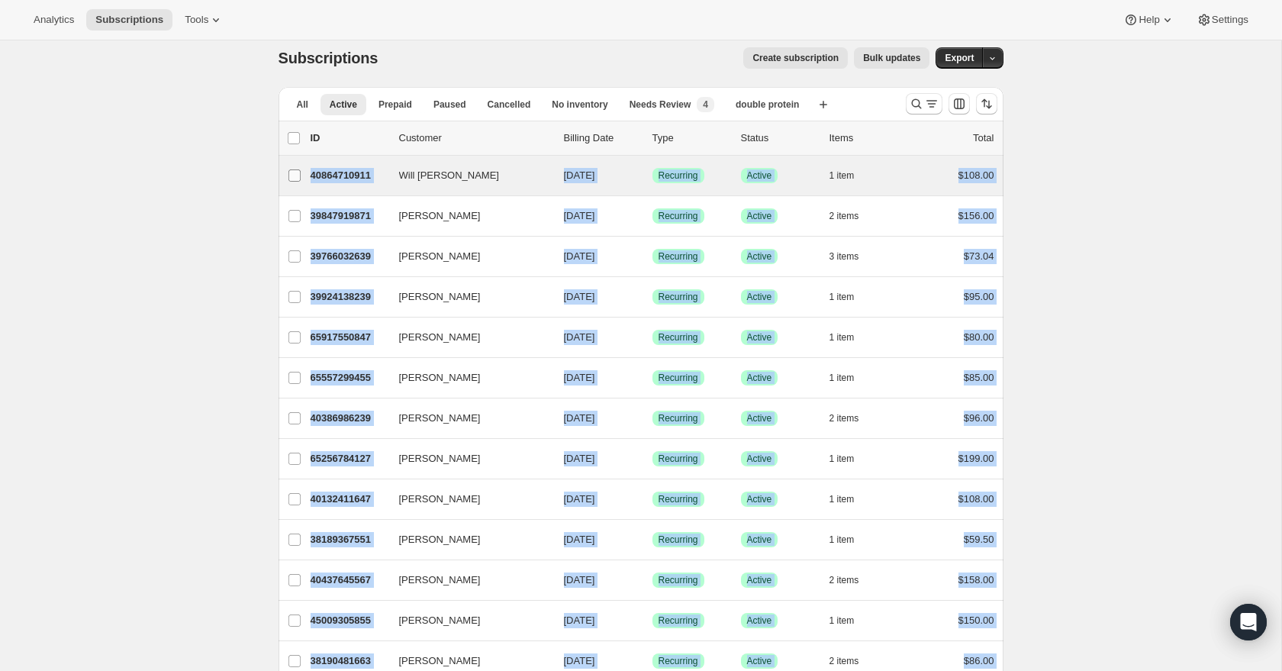
copy ul "Will [PERSON_NAME] 40864710911 Will [PERSON_NAME] [DATE] Success Recurring Succ…"
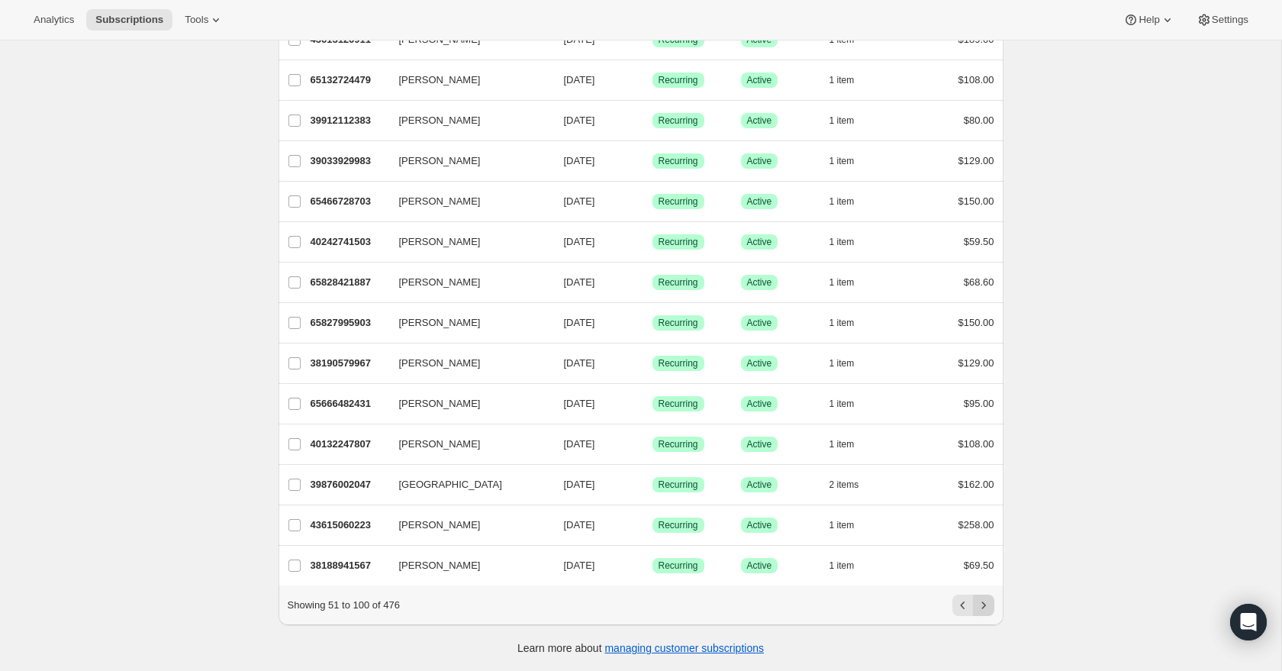
click at [992, 610] on button "Next" at bounding box center [983, 604] width 21 height 21
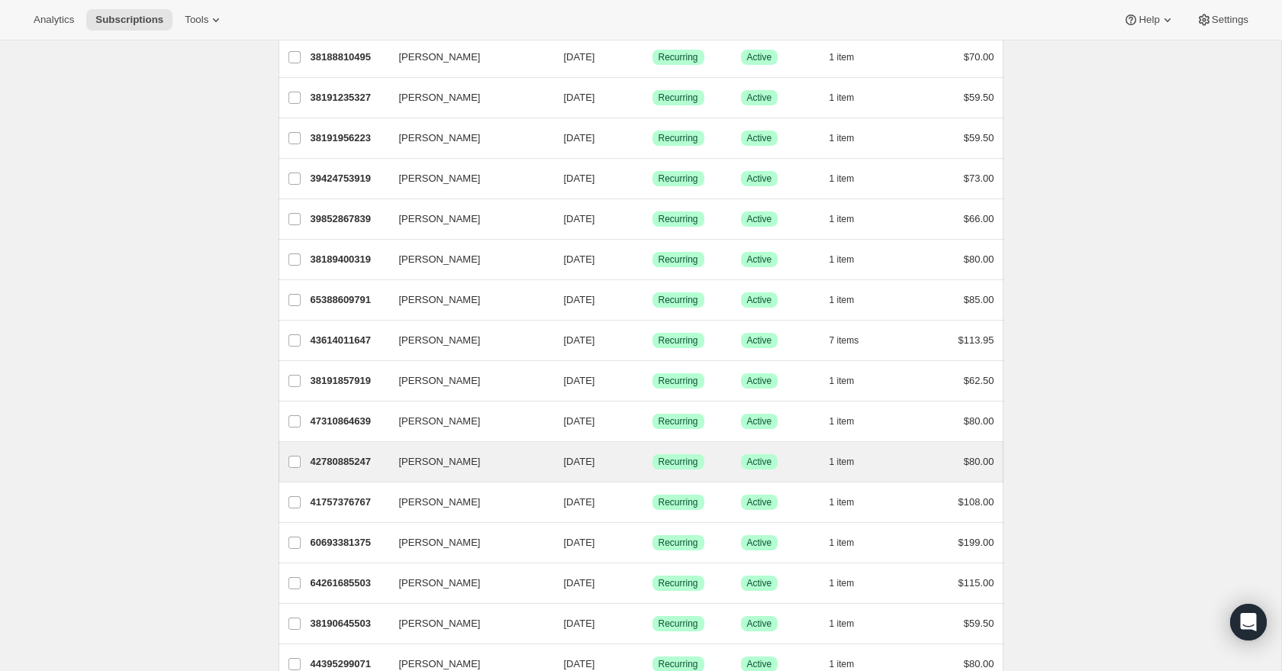
scroll to position [127, 0]
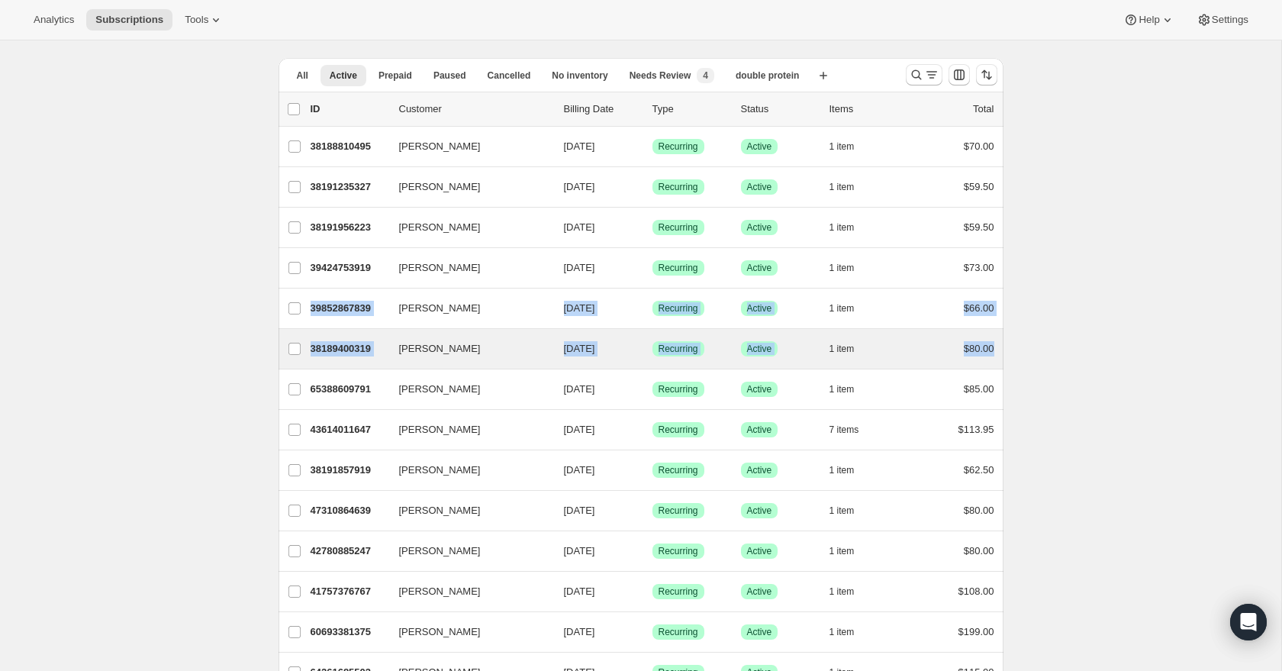
drag, startPoint x: 1015, startPoint y: 268, endPoint x: 943, endPoint y: 277, distance: 73.0
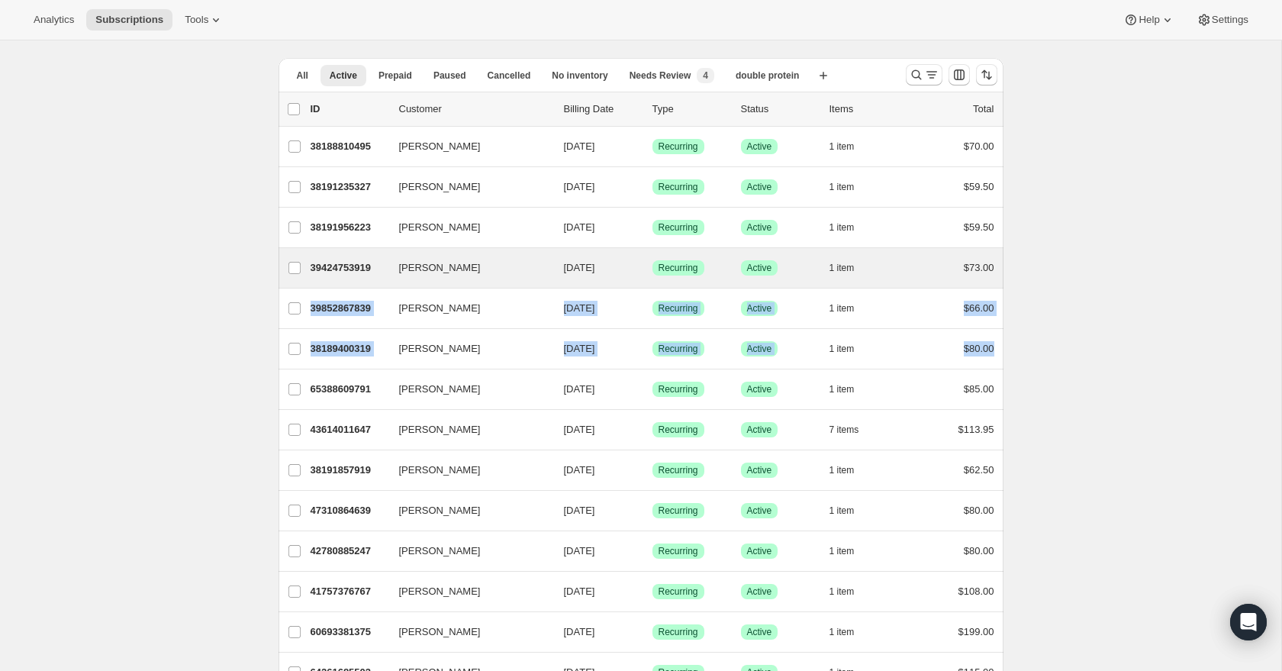
scroll to position [49, 0]
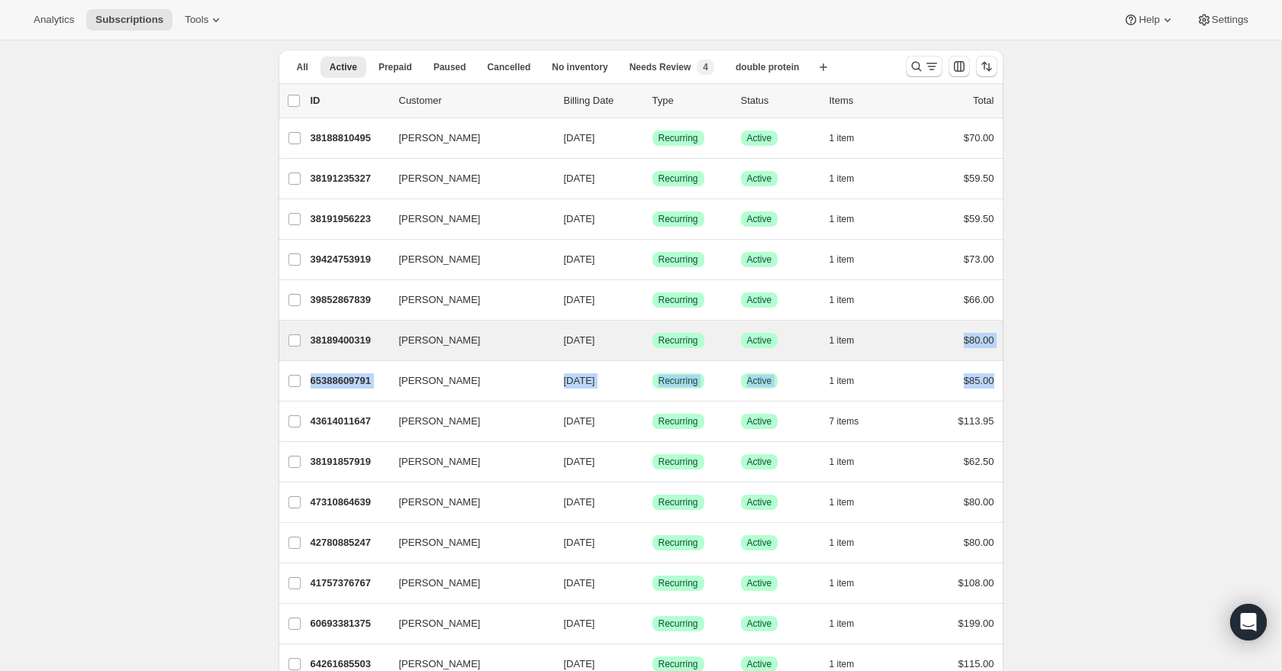
scroll to position [0, 0]
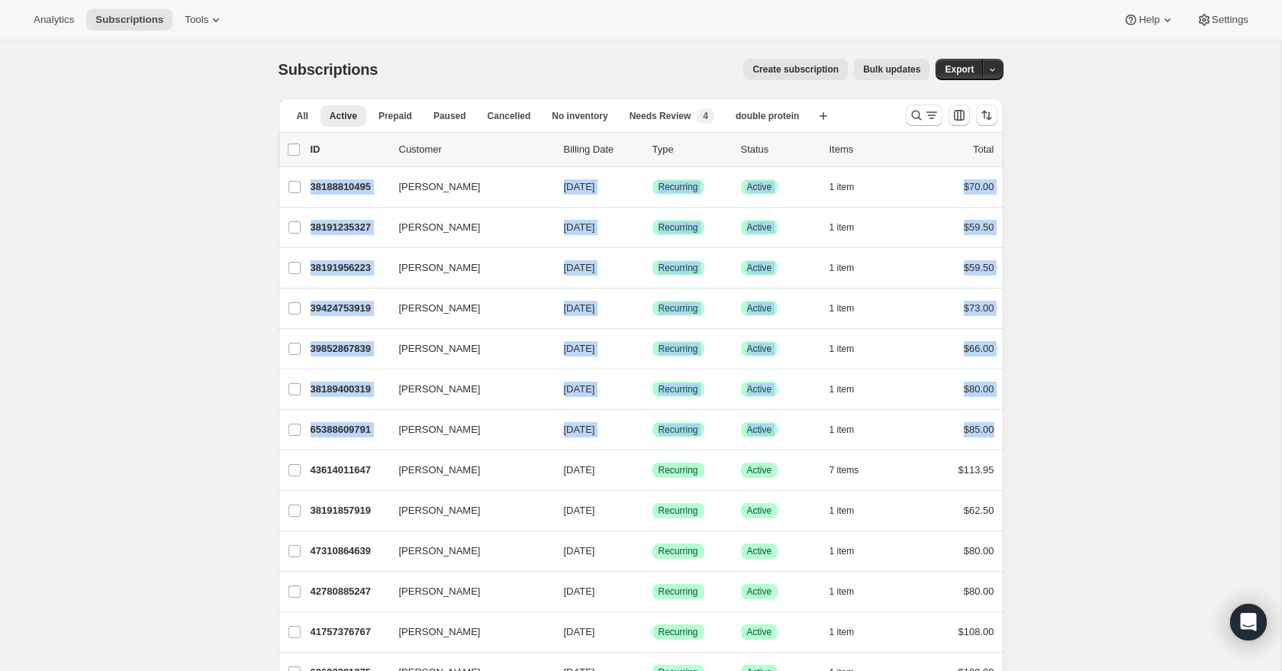
drag, startPoint x: 991, startPoint y: 374, endPoint x: 275, endPoint y: 190, distance: 738.8
copy ul "[PERSON_NAME] 38188810495 [PERSON_NAME] [DATE] Success Recurring Success Active…"
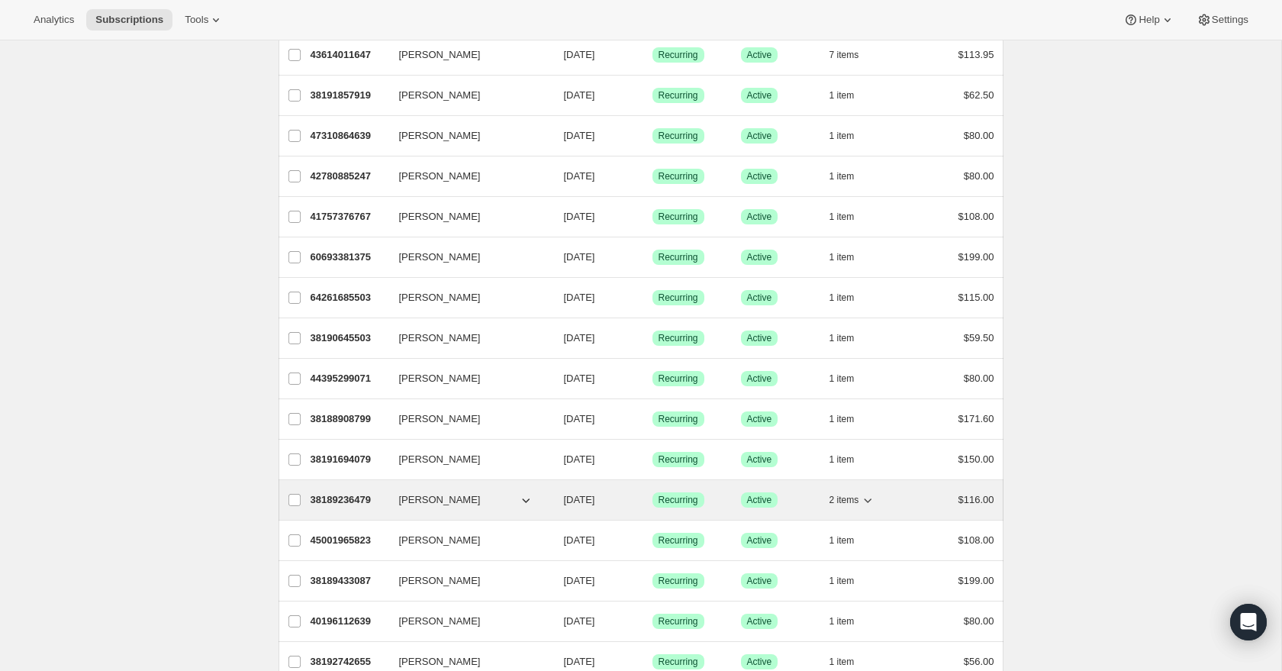
scroll to position [417, 0]
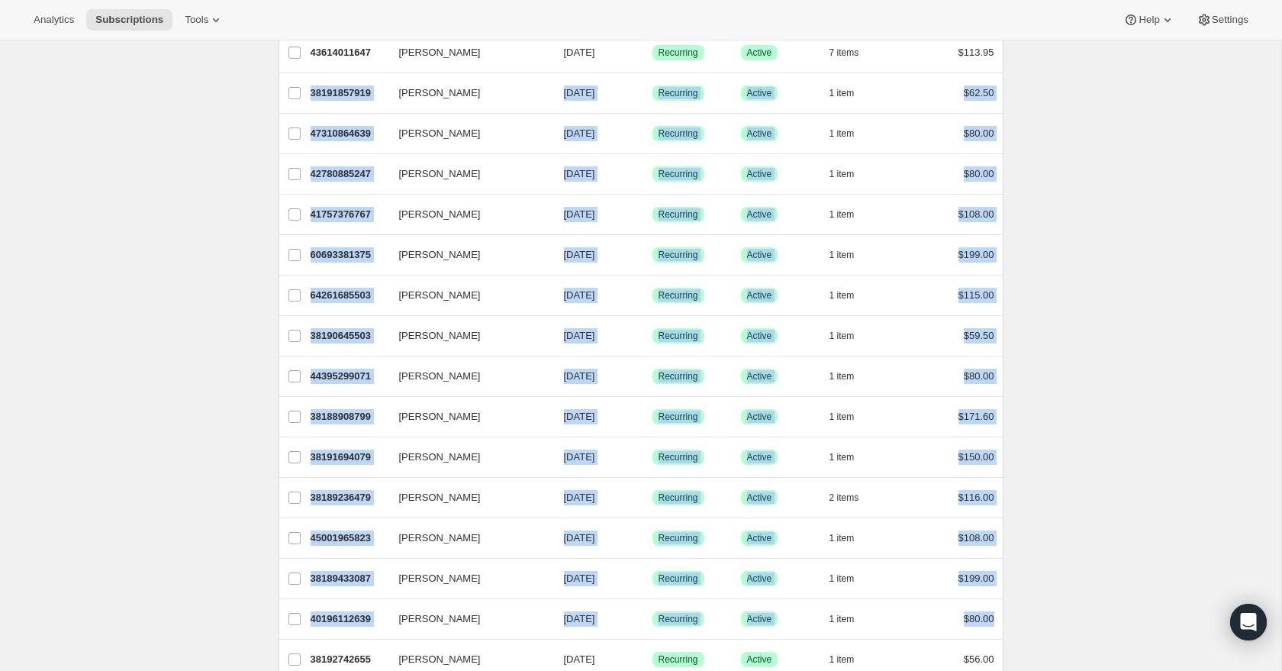
drag, startPoint x: 1014, startPoint y: 616, endPoint x: 274, endPoint y: 91, distance: 907.2
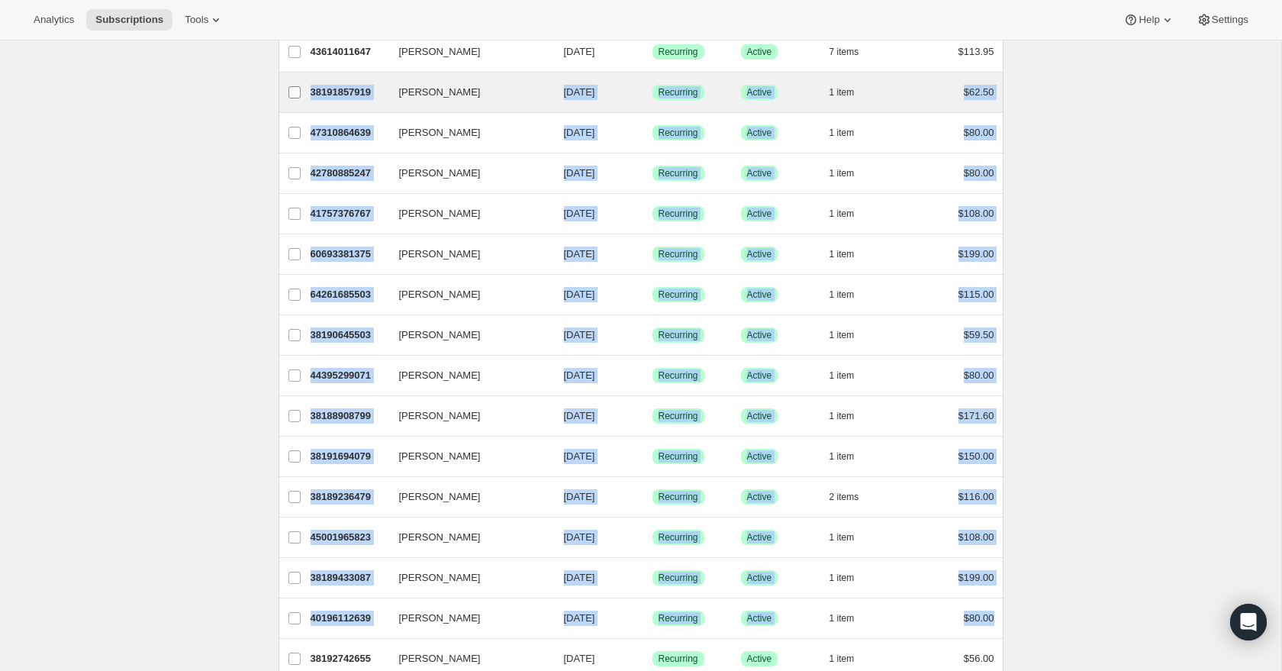
copy ul "[PERSON_NAME] 38191857919 [PERSON_NAME] [DATE] Success Recurring Success Active…"
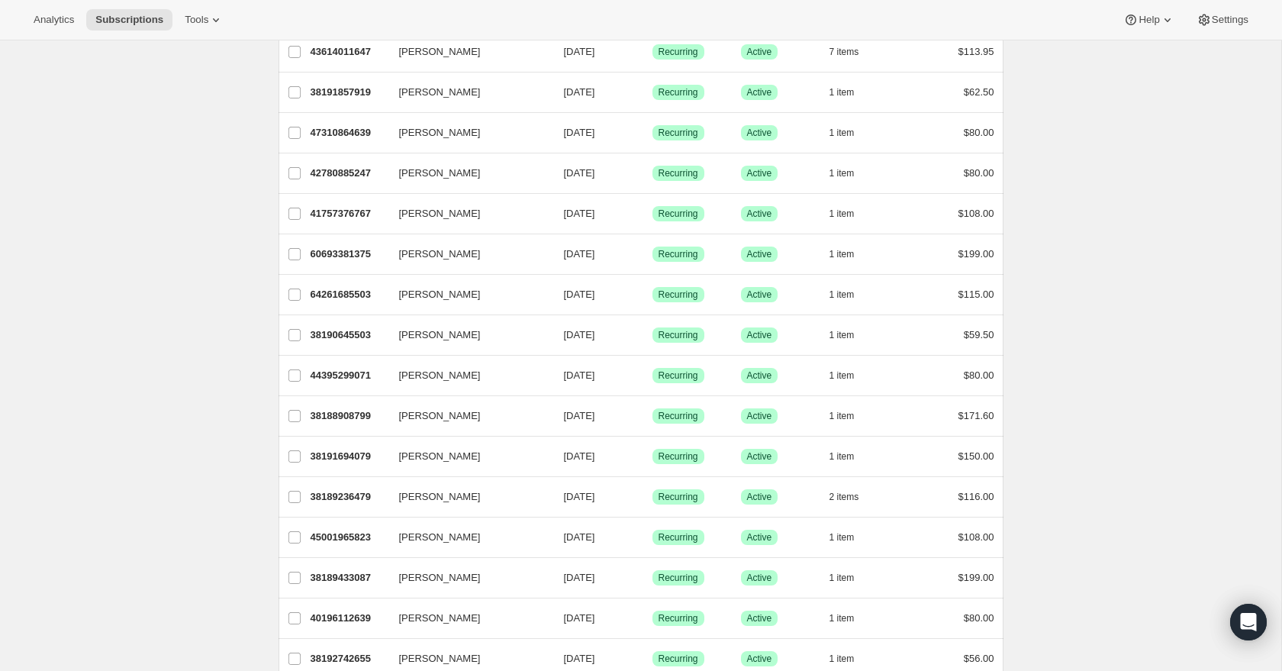
drag, startPoint x: 131, startPoint y: 111, endPoint x: 148, endPoint y: 107, distance: 17.2
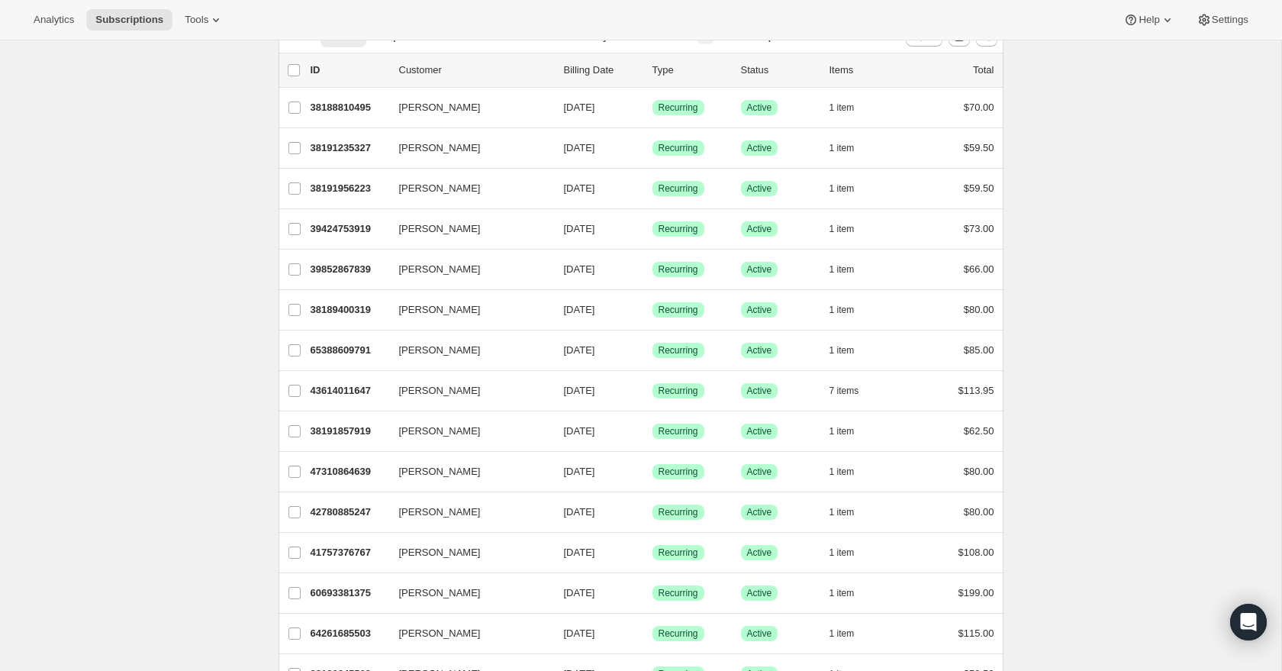
scroll to position [0, 0]
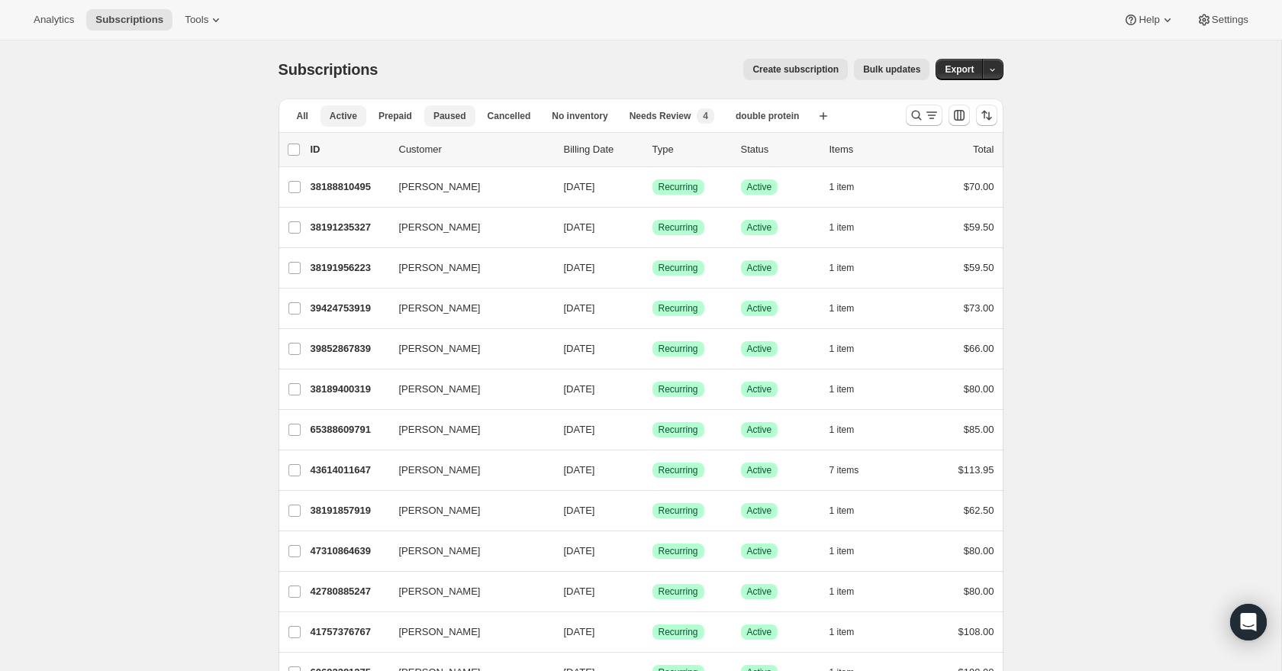
click at [436, 113] on span "Paused" at bounding box center [449, 116] width 33 height 12
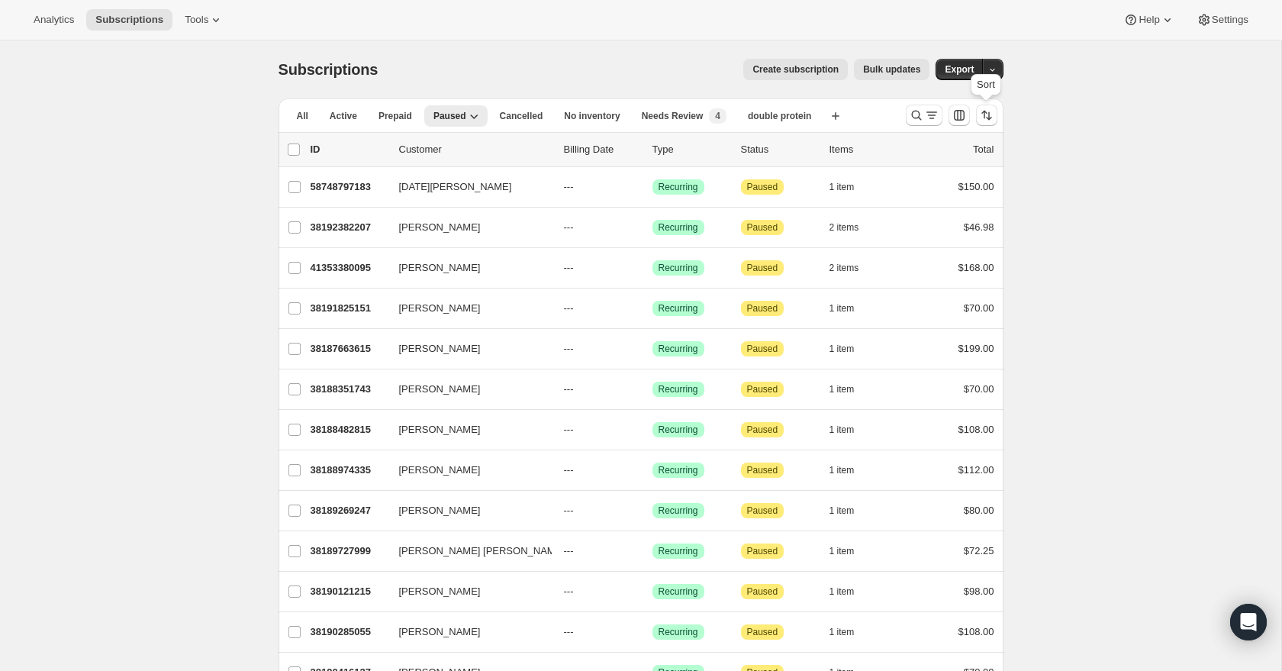
click at [995, 125] on span at bounding box center [986, 115] width 21 height 21
click at [990, 117] on icon "Sort the results" at bounding box center [986, 115] width 15 height 15
click at [954, 201] on span "Cancelled date" at bounding box center [946, 206] width 66 height 11
click at [895, 201] on input "Cancelled date" at bounding box center [894, 201] width 1 height 1
radio input "true"
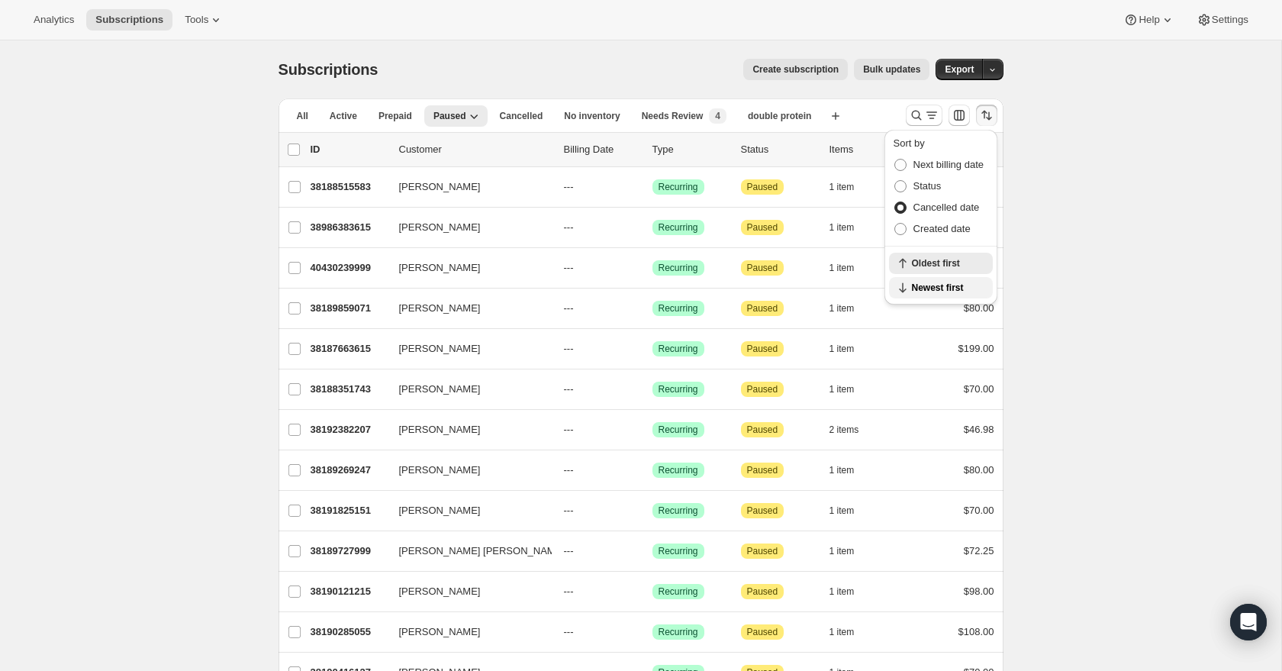
click at [943, 283] on span "Newest first" at bounding box center [948, 287] width 72 height 12
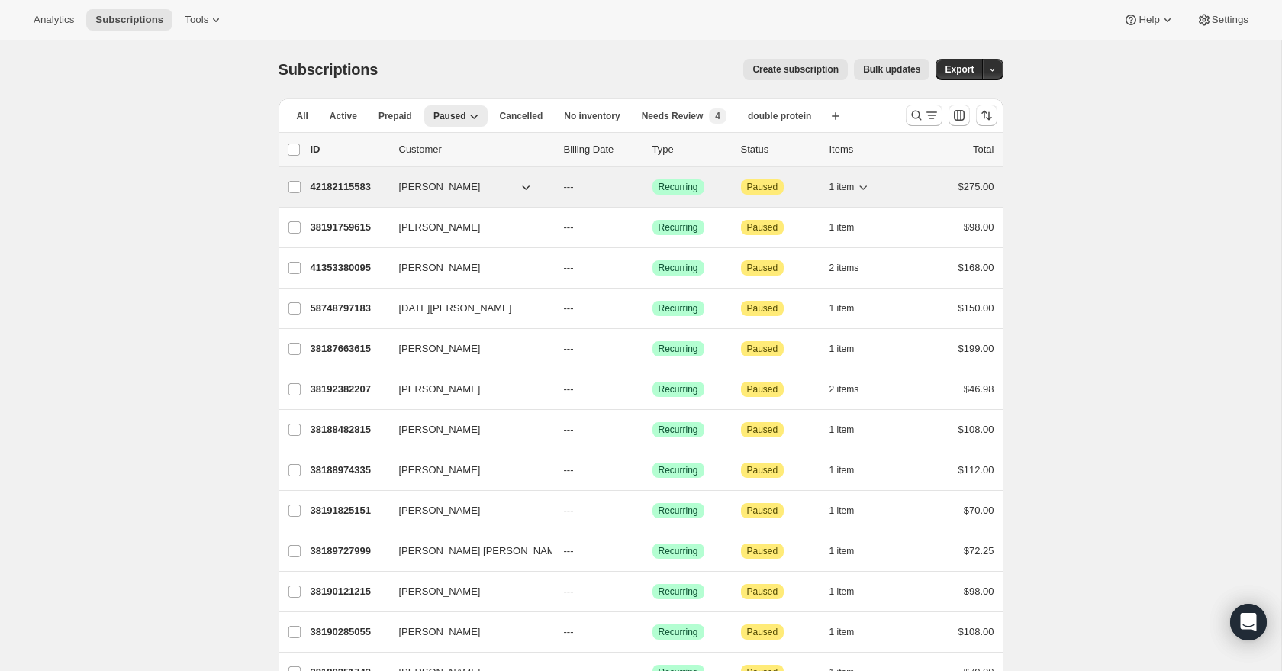
click at [341, 184] on p "42182115583" at bounding box center [348, 186] width 76 height 15
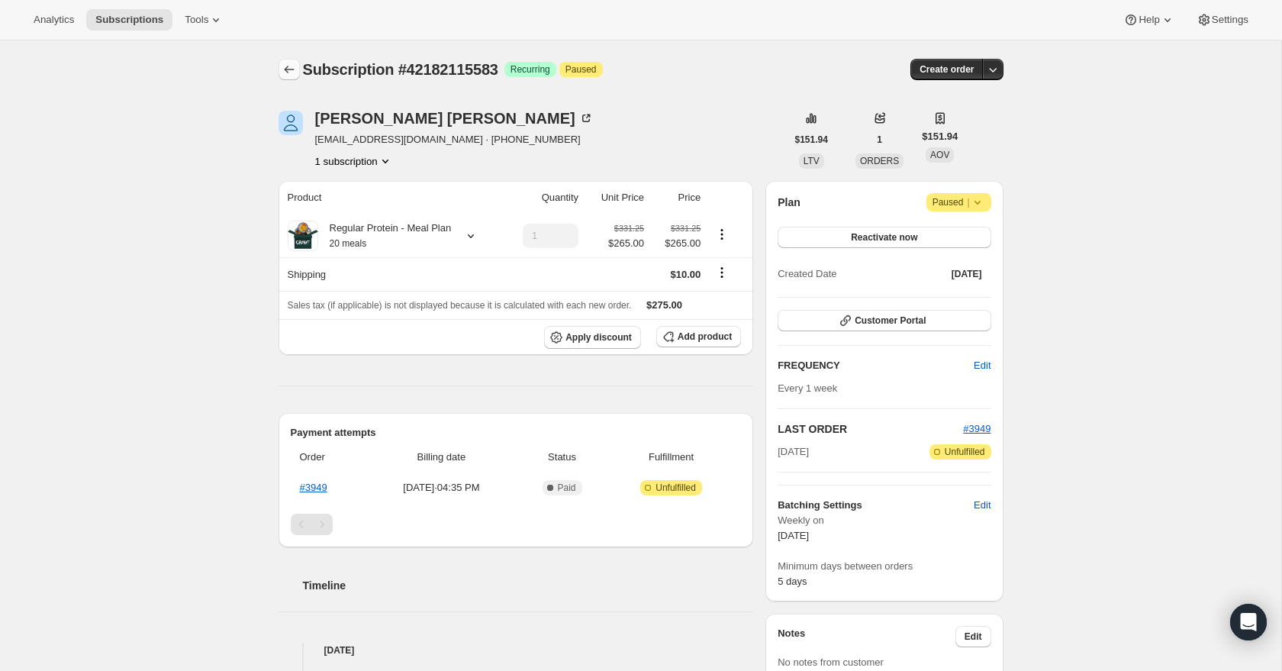
click at [286, 62] on icon "Subscriptions" at bounding box center [288, 69] width 15 height 15
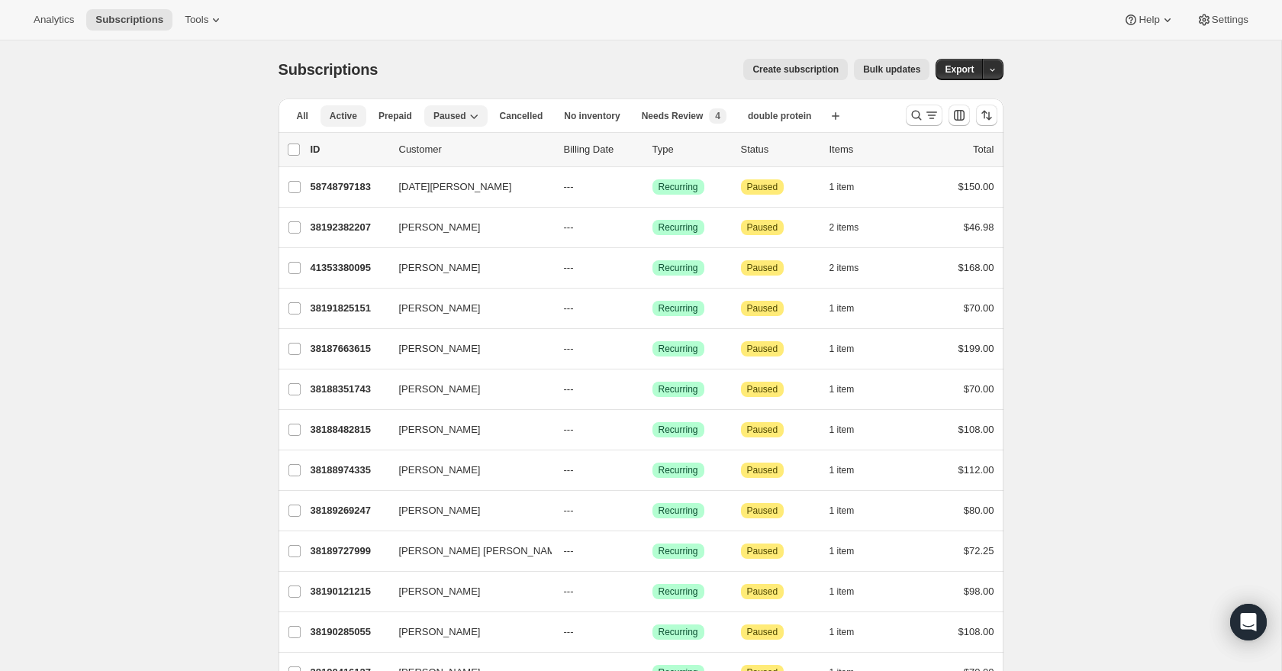
click at [335, 117] on span "Active" at bounding box center [343, 116] width 27 height 12
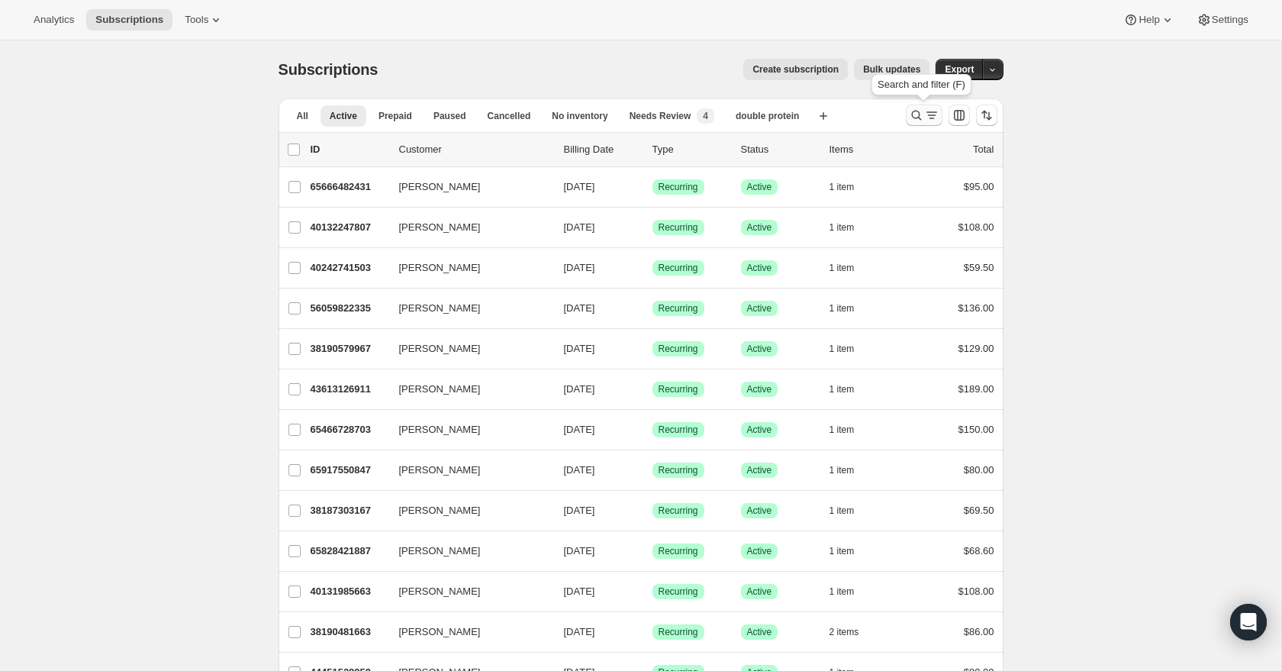
click at [915, 121] on icon "Search and filter results" at bounding box center [916, 115] width 15 height 15
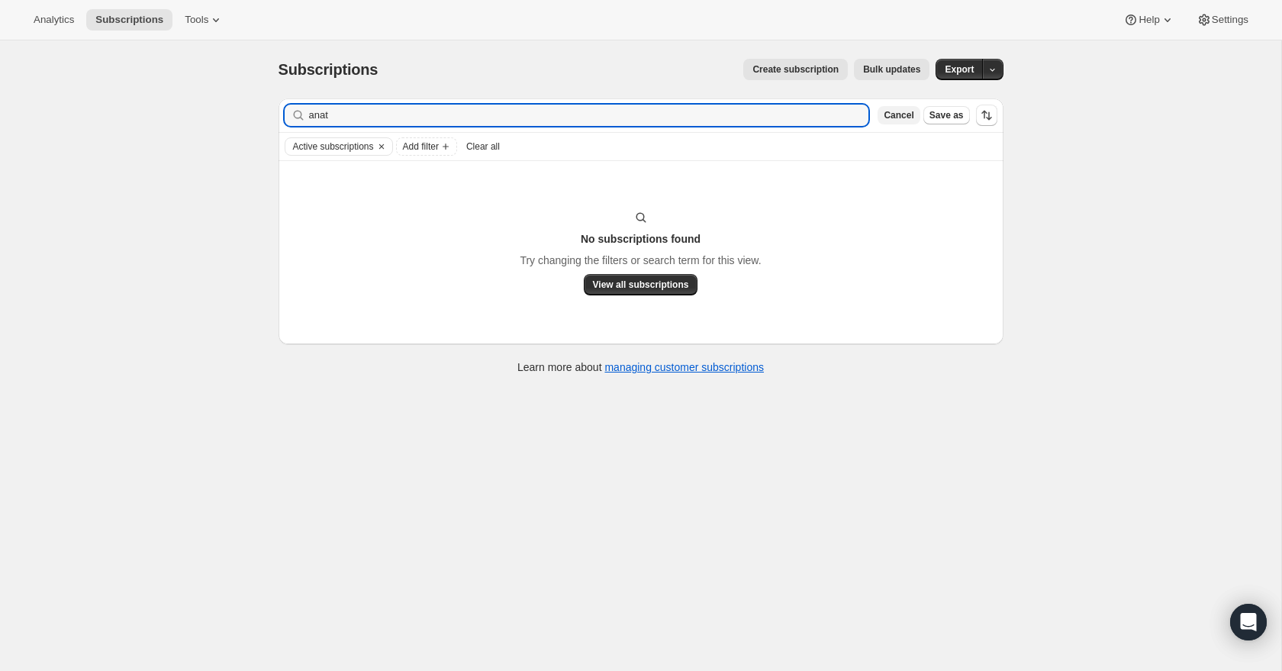
type input "anat"
click at [887, 111] on span "Cancel" at bounding box center [898, 115] width 30 height 12
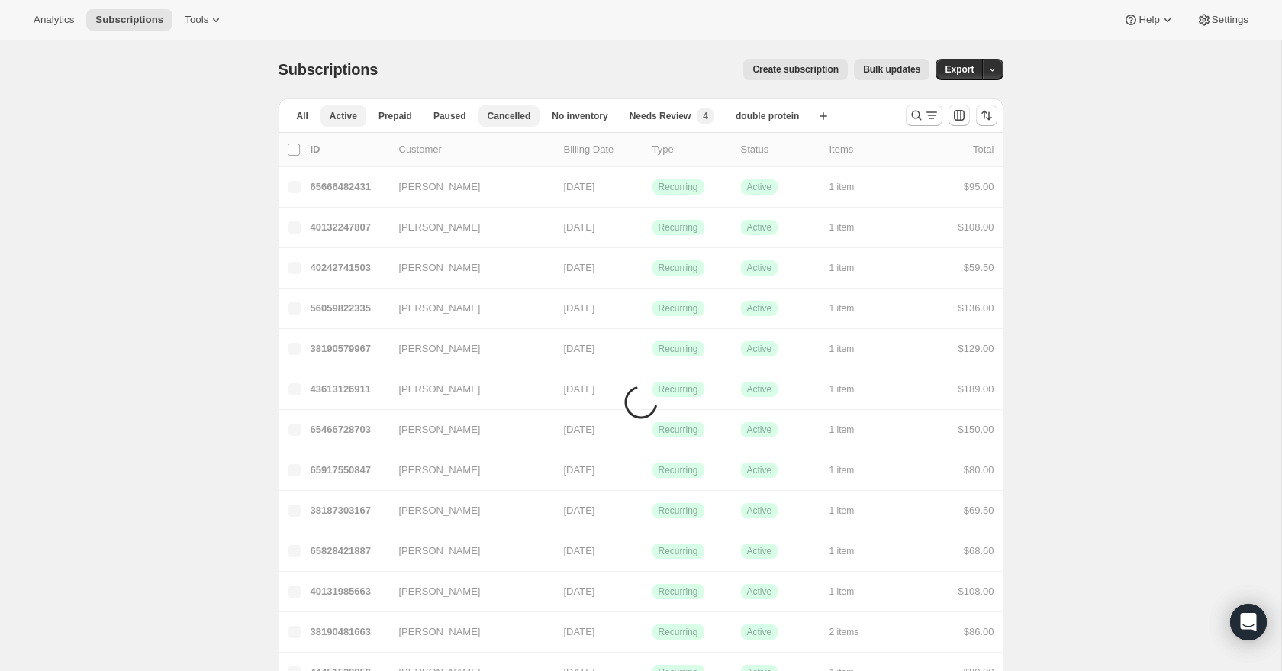
click at [498, 119] on span "Cancelled" at bounding box center [508, 116] width 43 height 12
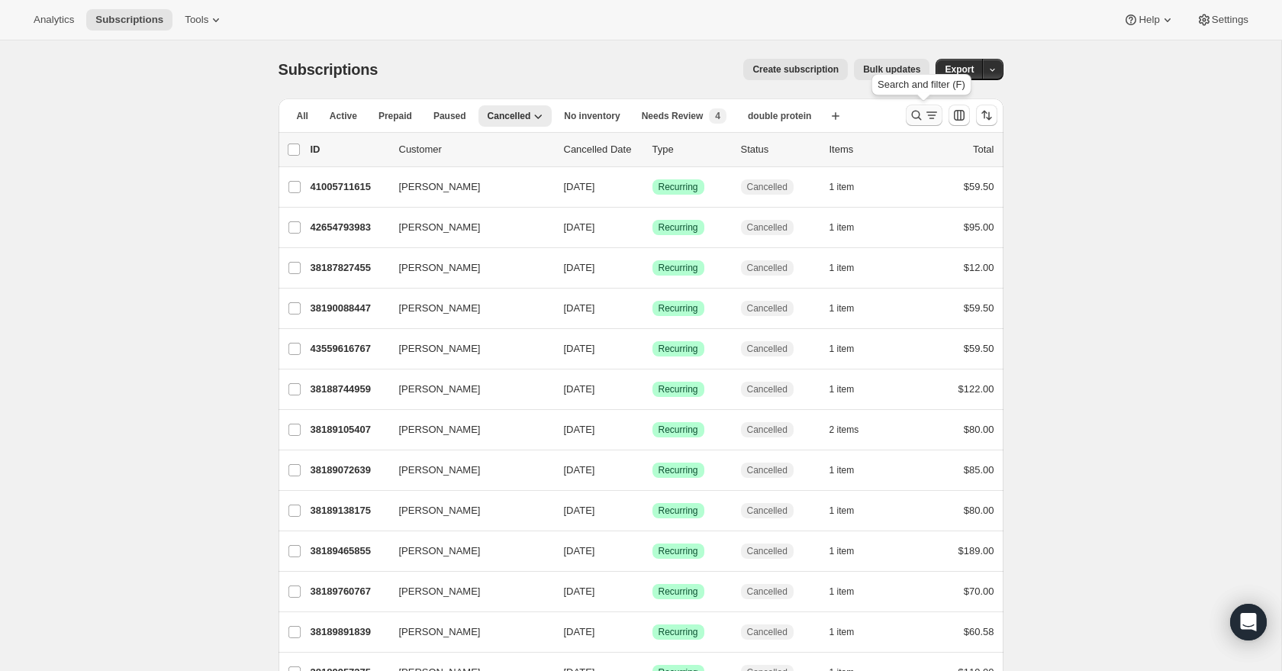
click at [916, 120] on icon "Search and filter results" at bounding box center [916, 115] width 15 height 15
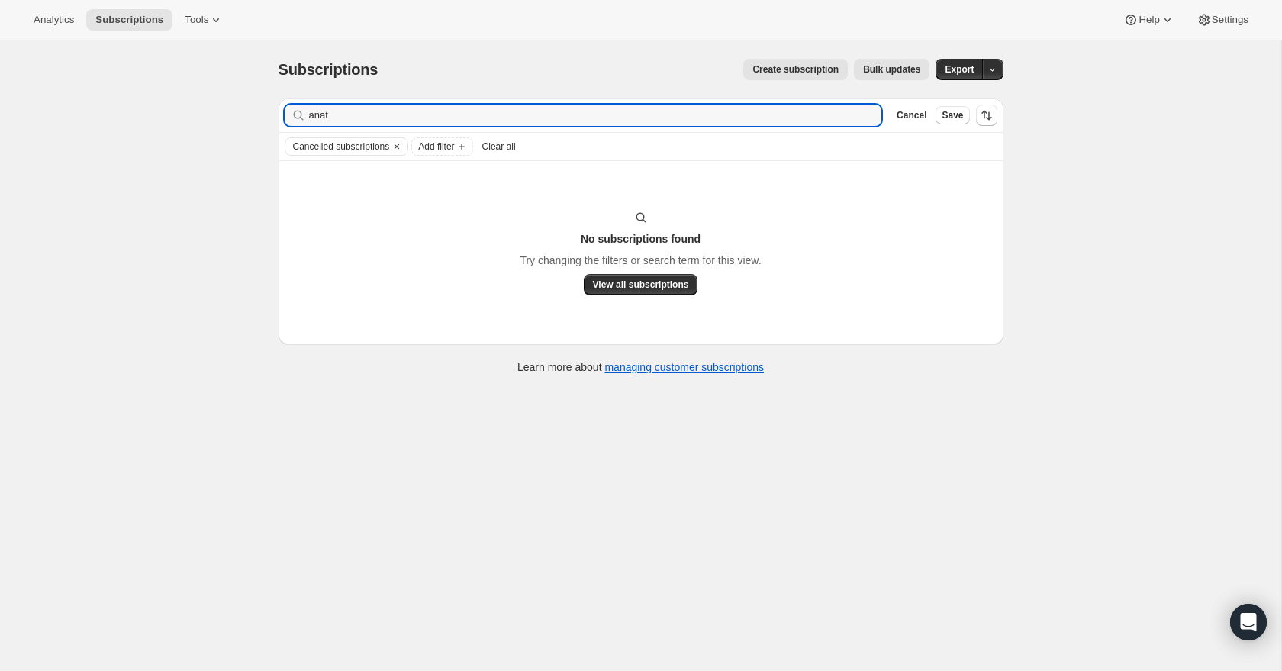
type input "anat"
click at [859, 117] on icon "button" at bounding box center [864, 115] width 11 height 11
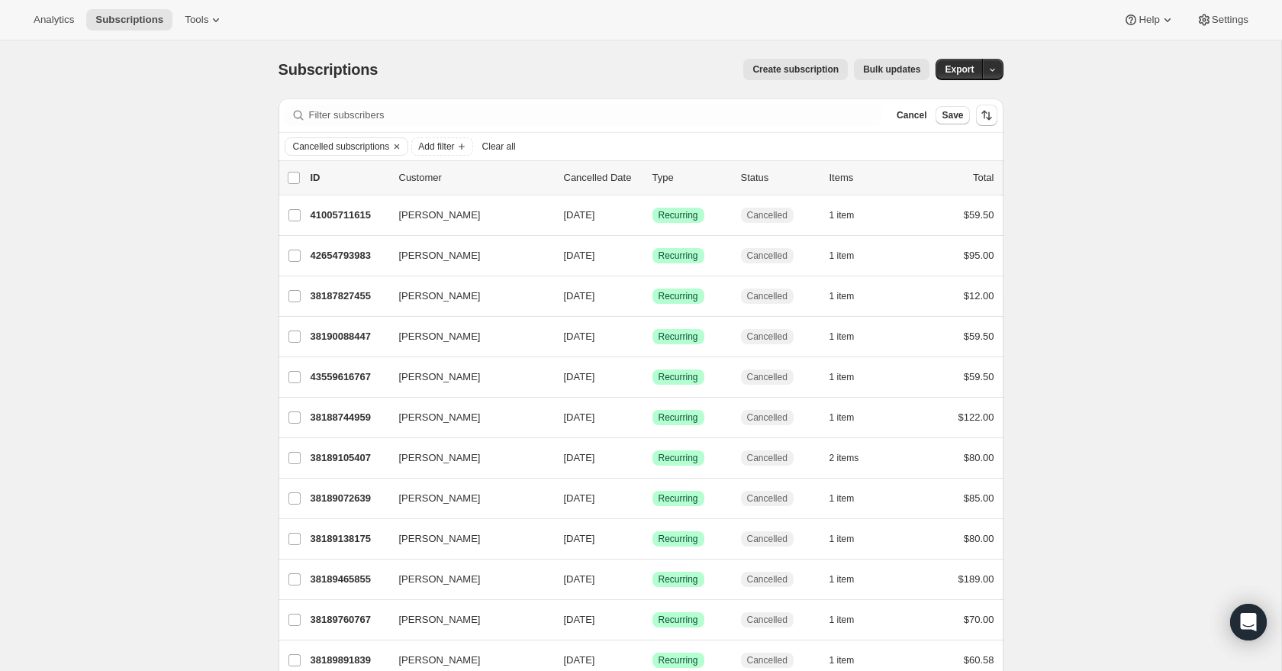
click at [403, 150] on icon "Clear" at bounding box center [397, 146] width 12 height 12
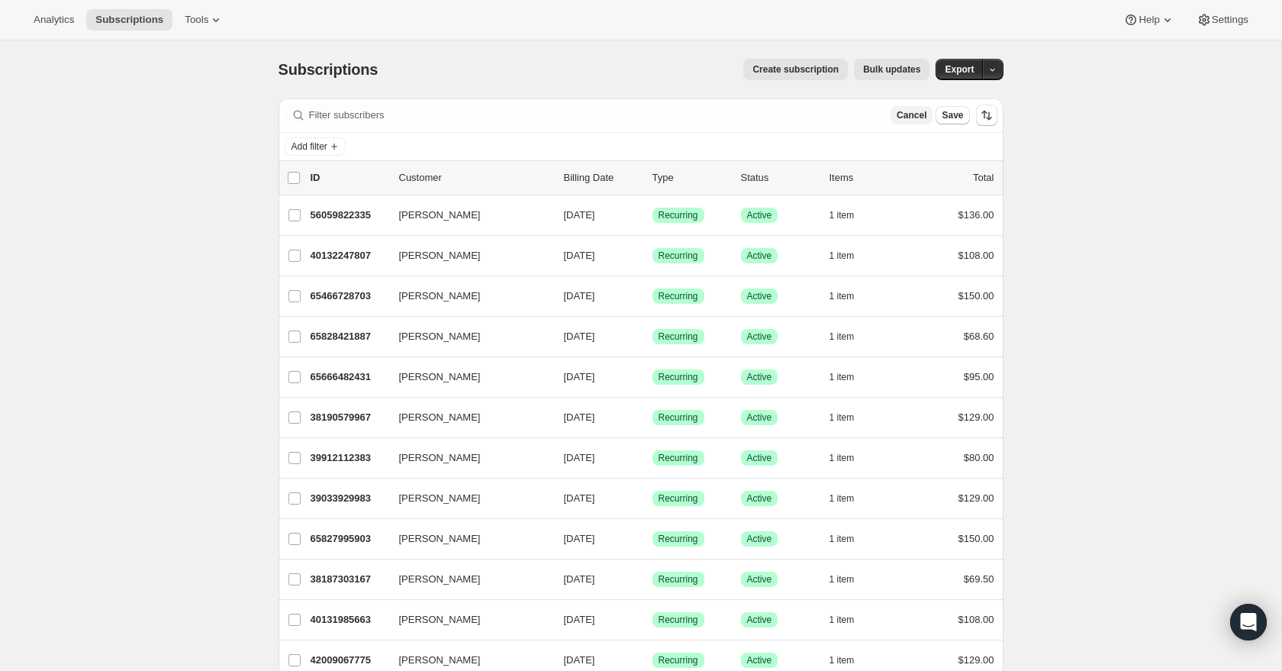
click at [916, 117] on span "Cancel" at bounding box center [911, 115] width 30 height 12
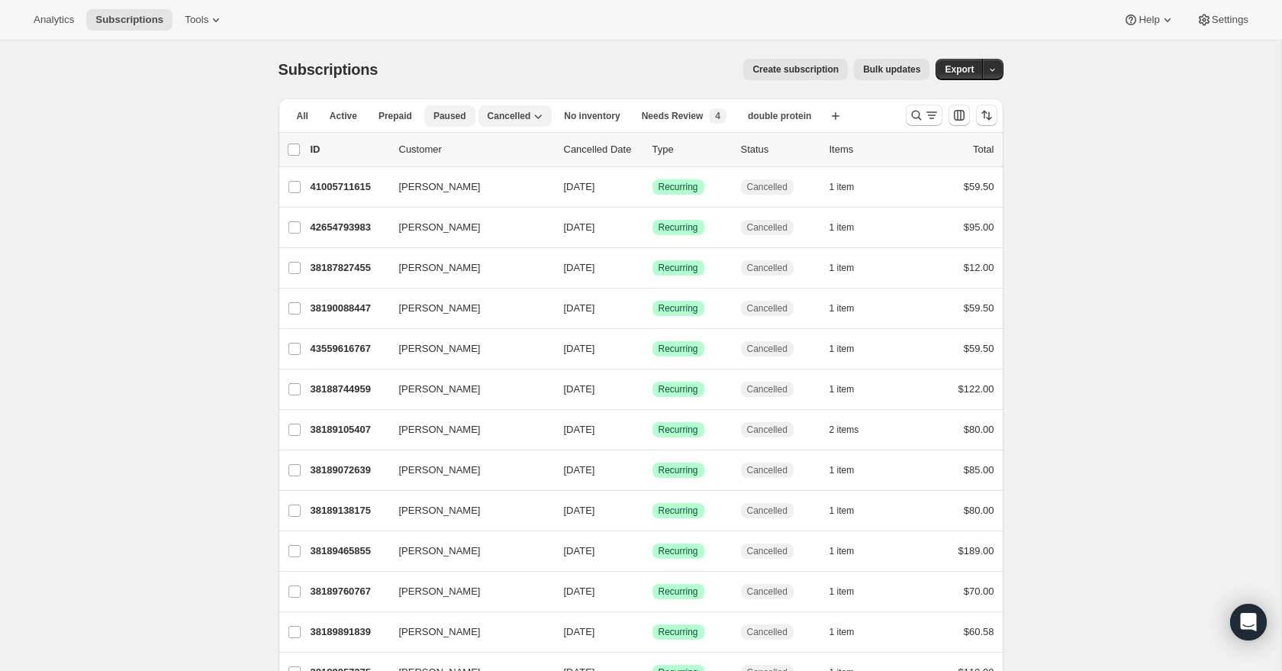
click at [433, 117] on button "Paused" at bounding box center [449, 115] width 51 height 21
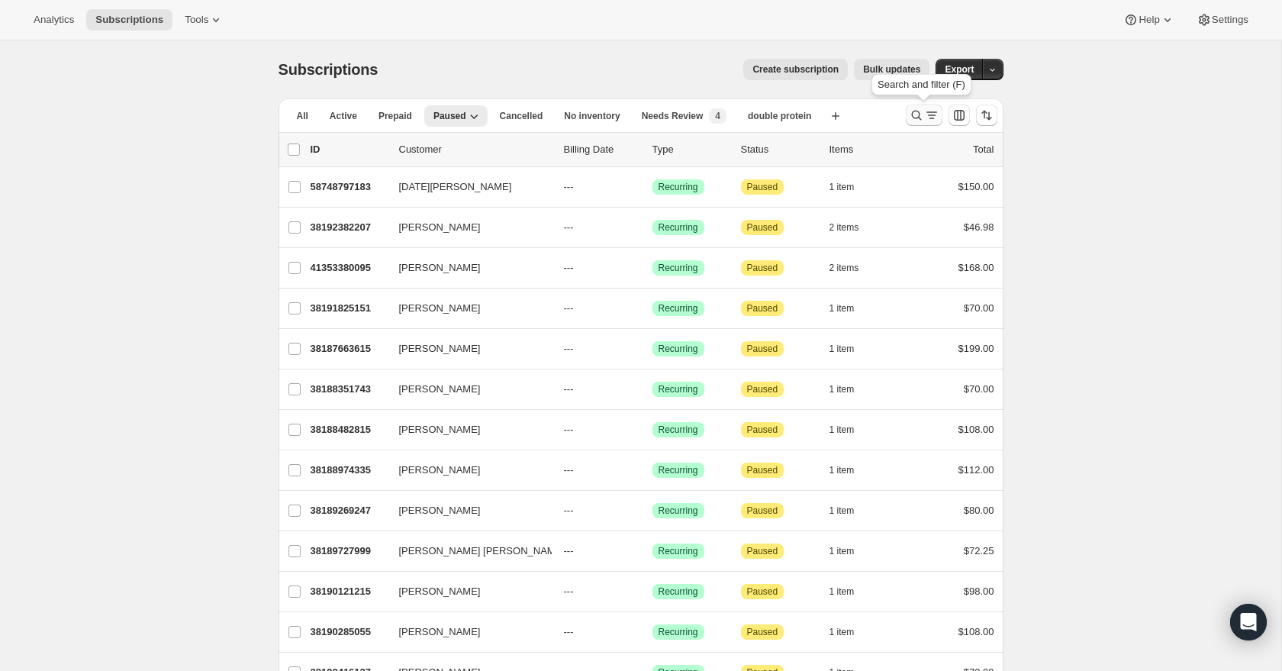
click at [915, 112] on icon "Search and filter results" at bounding box center [916, 115] width 15 height 15
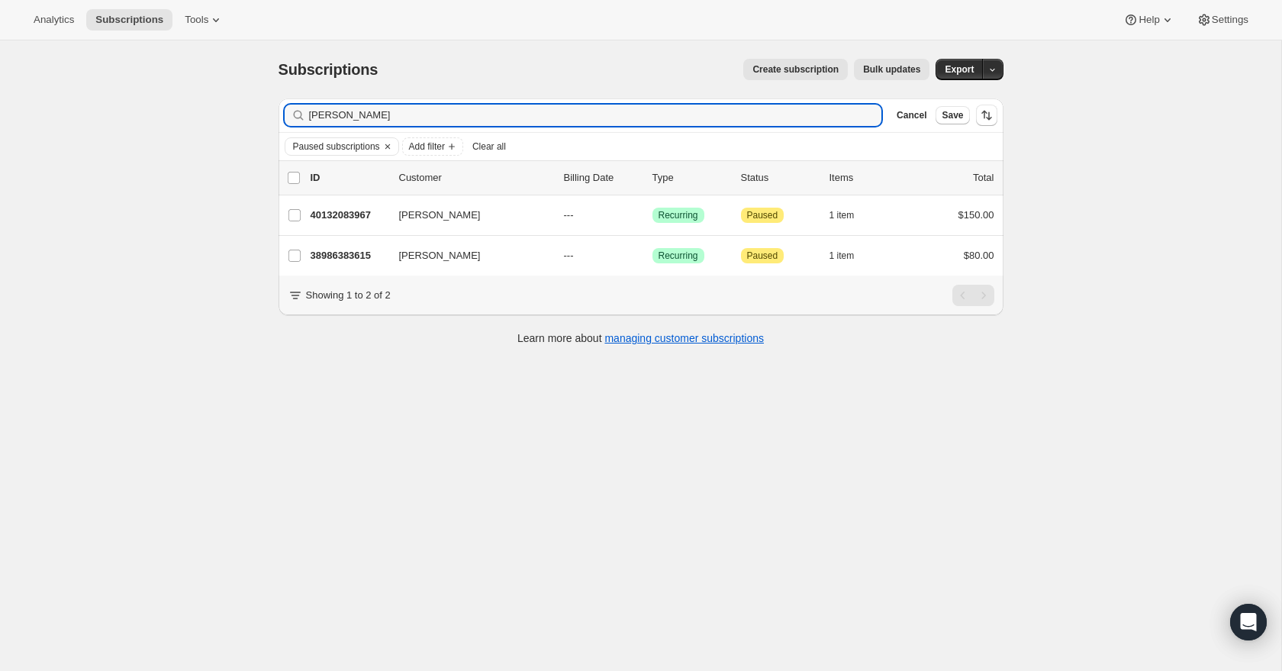
type input "[PERSON_NAME]"
click at [859, 112] on icon "button" at bounding box center [864, 115] width 11 height 11
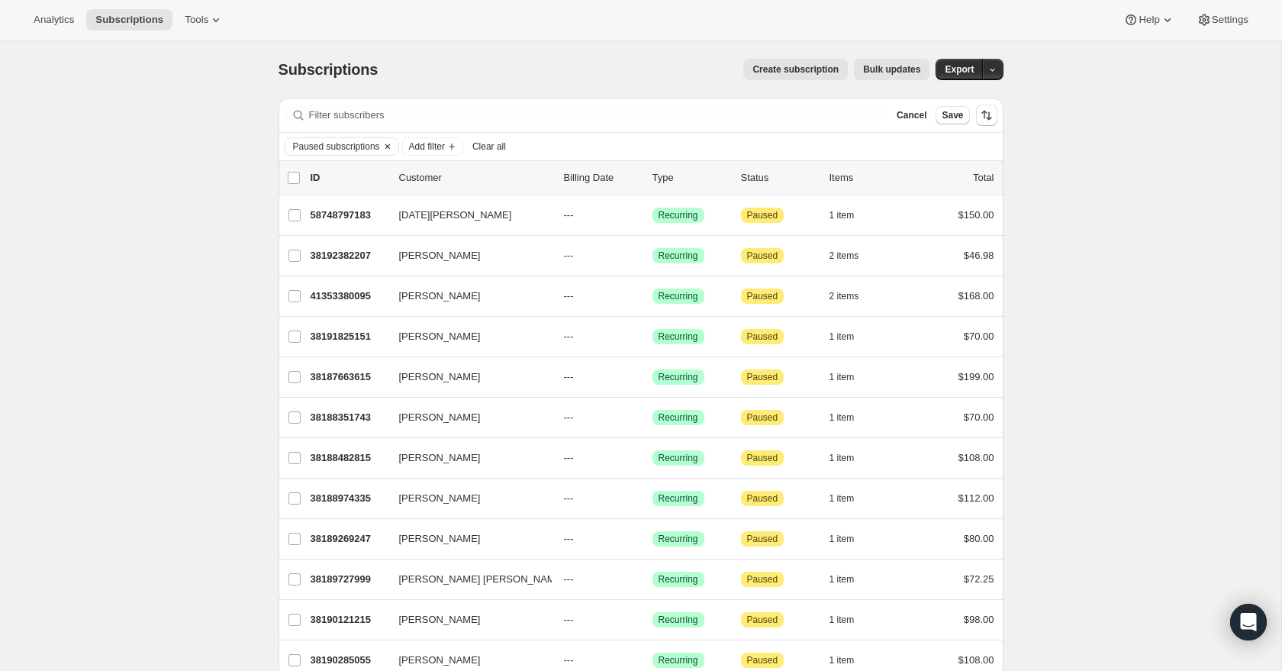
click at [394, 145] on icon "Clear" at bounding box center [387, 146] width 12 height 12
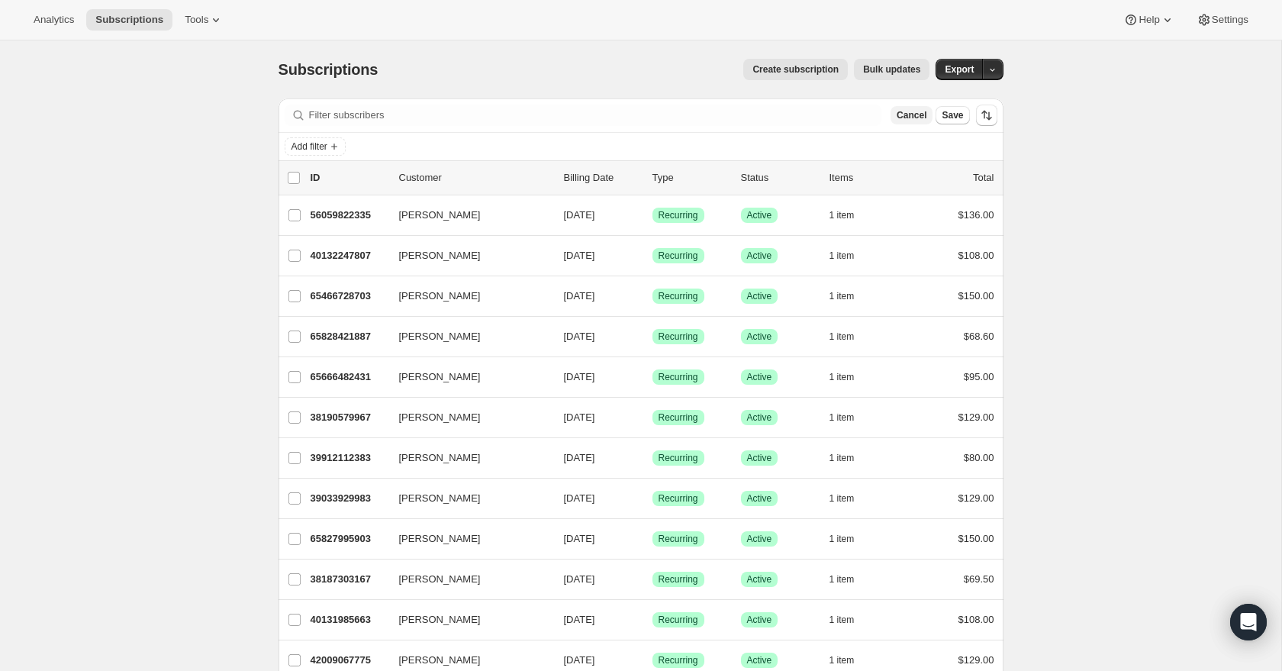
click at [910, 118] on span "Cancel" at bounding box center [911, 115] width 30 height 12
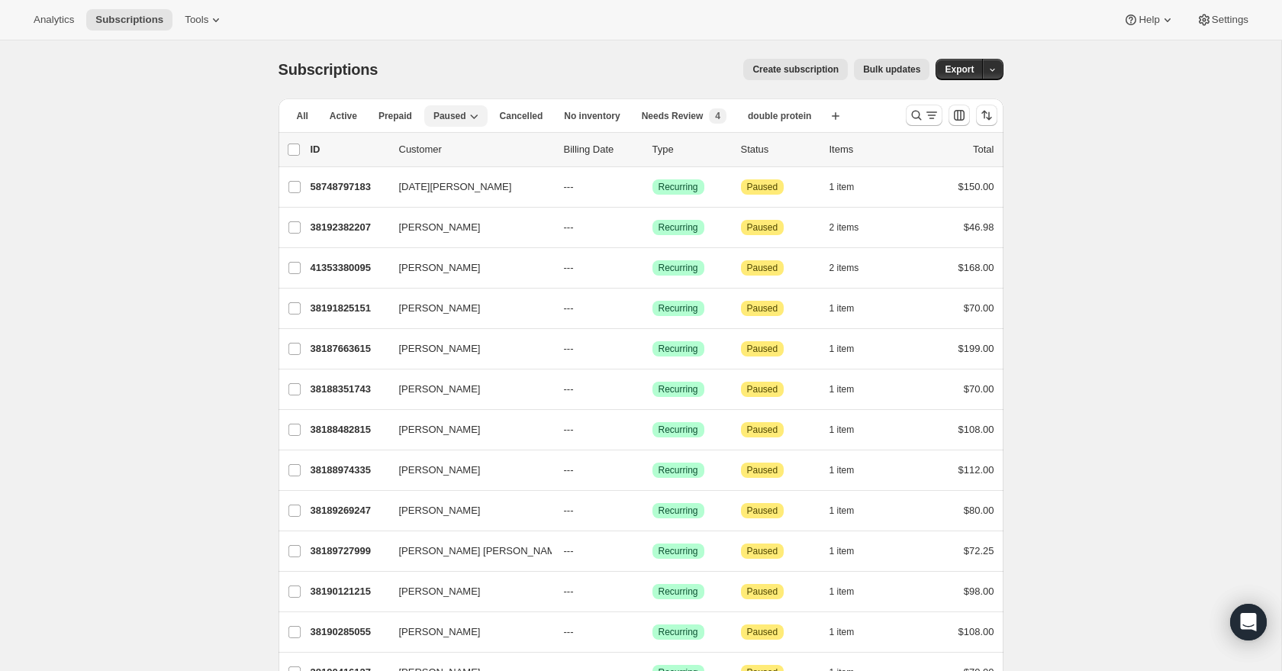
drag, startPoint x: 349, startPoint y: 121, endPoint x: 498, endPoint y: 130, distance: 149.8
click at [349, 121] on span "Active" at bounding box center [343, 116] width 27 height 12
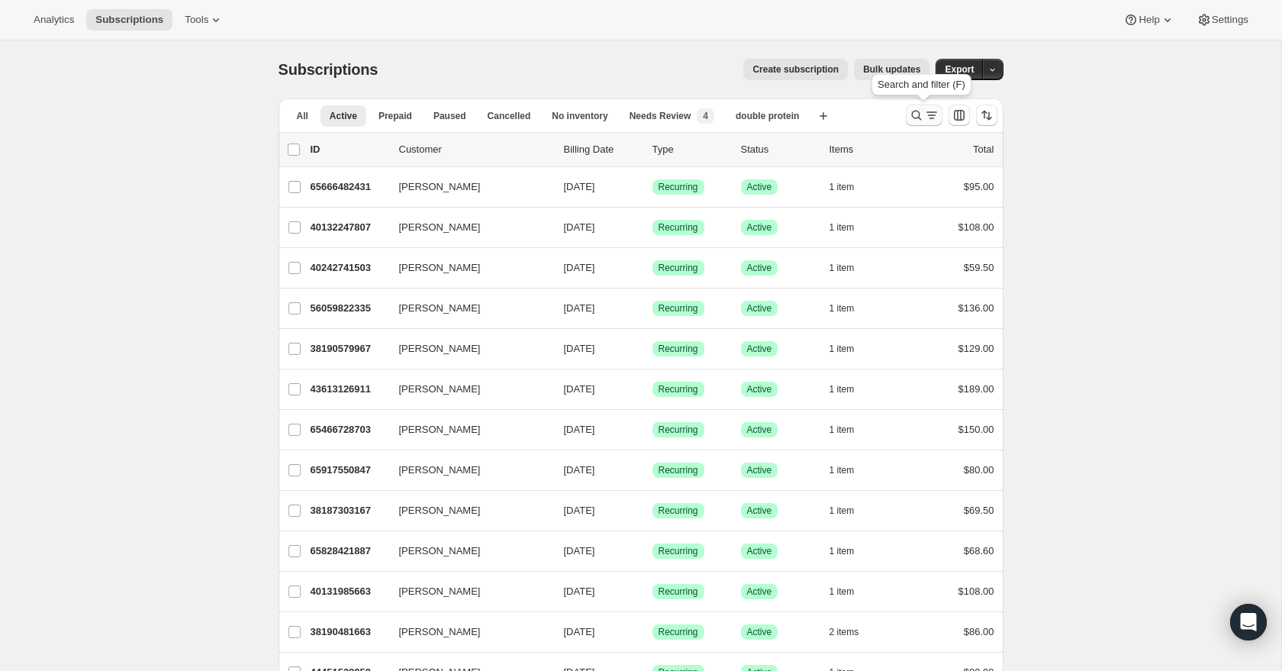
click at [918, 117] on icon "Search and filter results" at bounding box center [916, 116] width 10 height 10
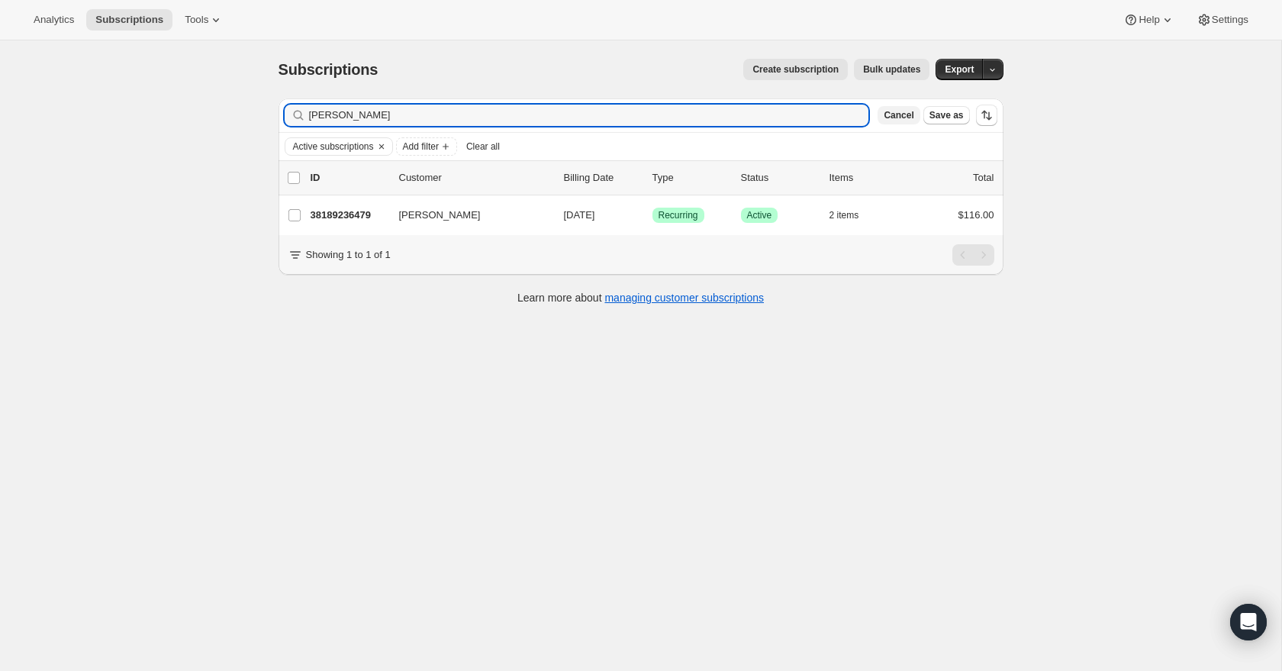
type input "[PERSON_NAME]"
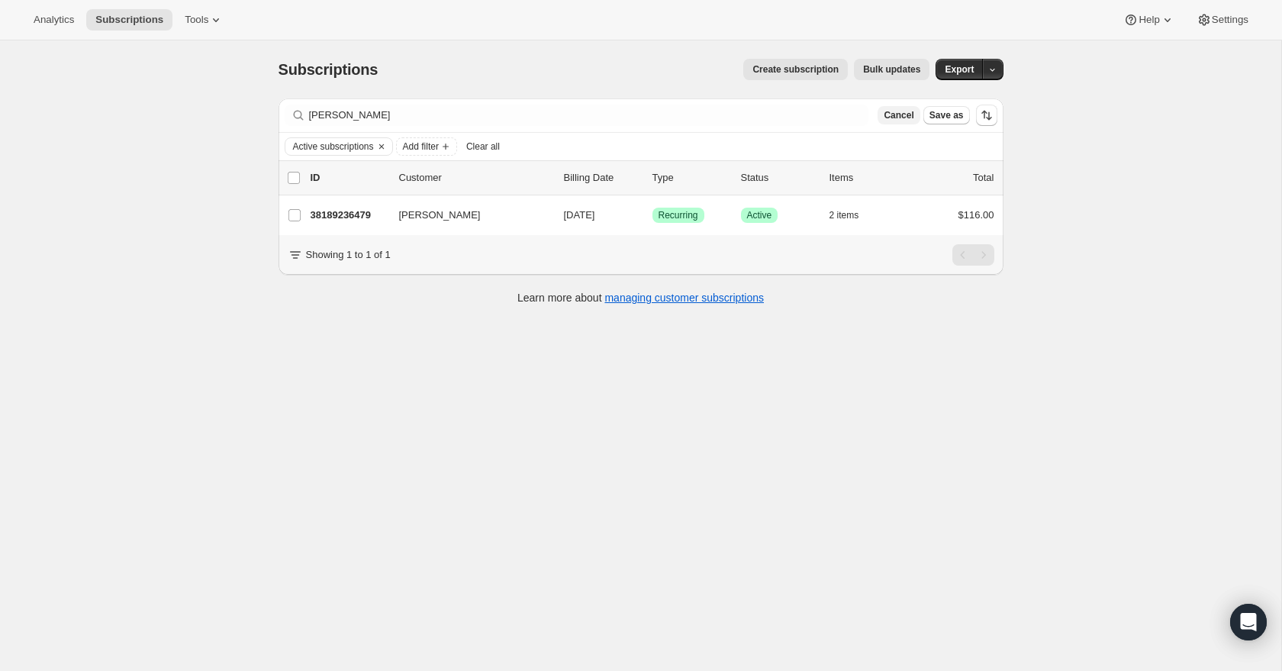
click at [911, 117] on span "Cancel" at bounding box center [898, 115] width 30 height 12
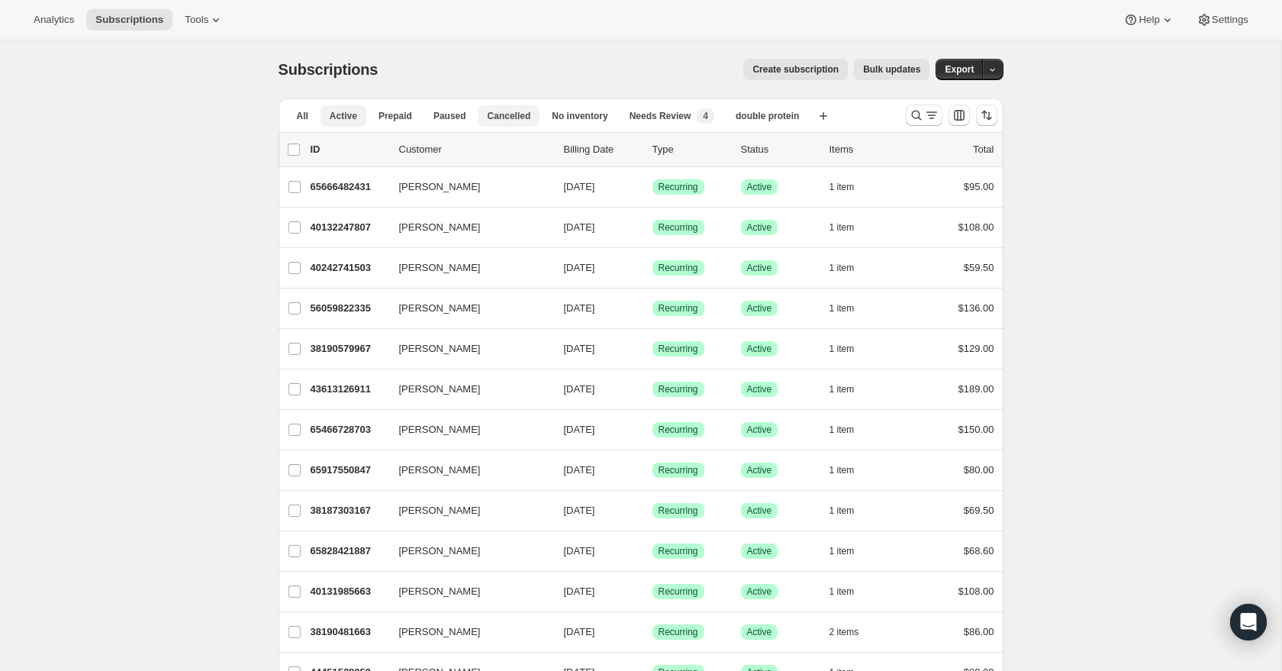
click at [516, 117] on span "Cancelled" at bounding box center [508, 116] width 43 height 12
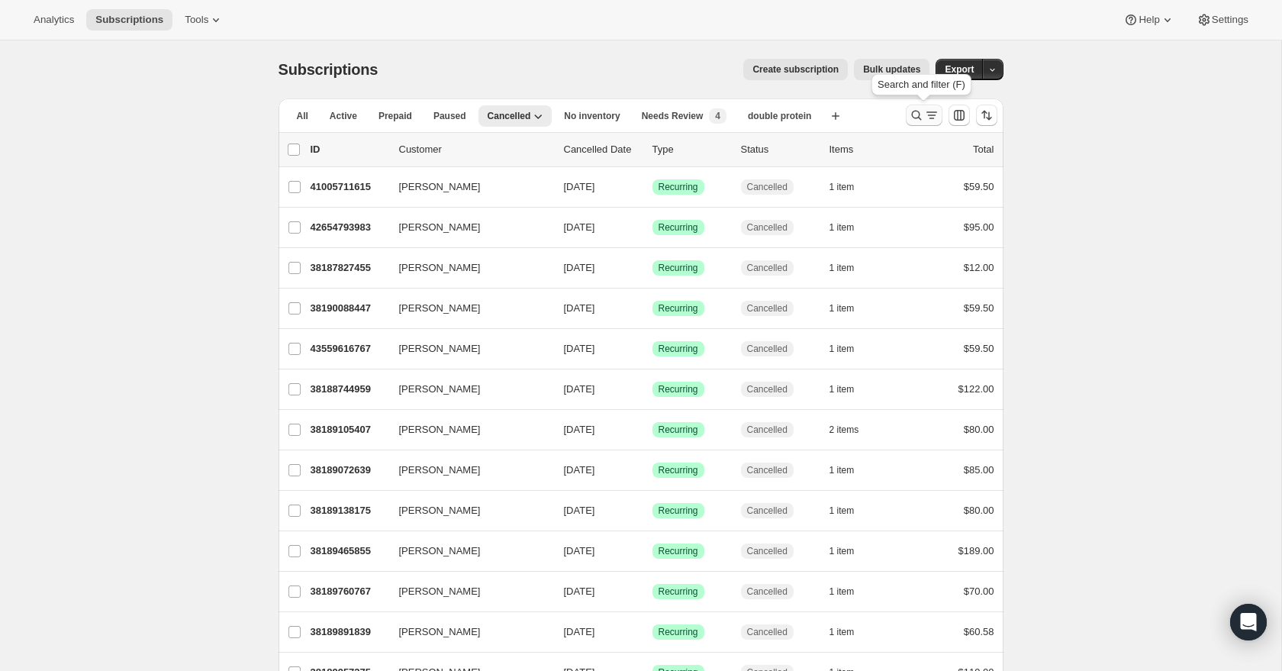
click at [920, 116] on icon "Search and filter results" at bounding box center [916, 115] width 15 height 15
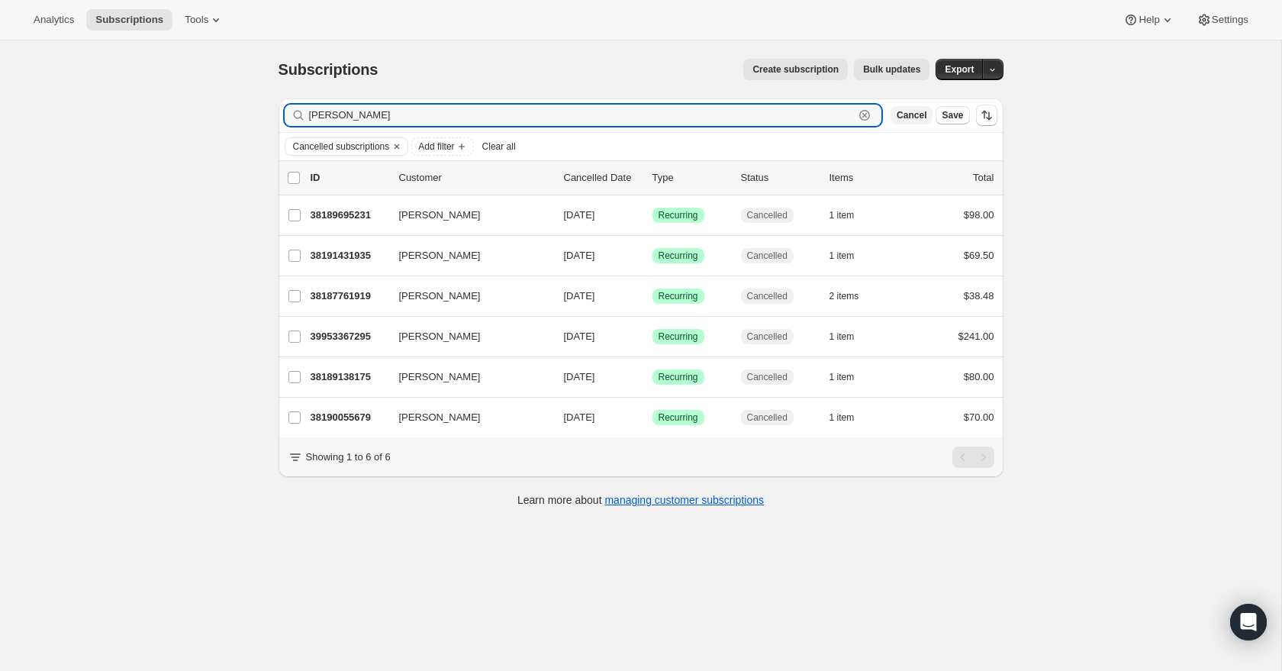
type input "[PERSON_NAME]"
click at [913, 109] on span "Cancel" at bounding box center [911, 115] width 30 height 12
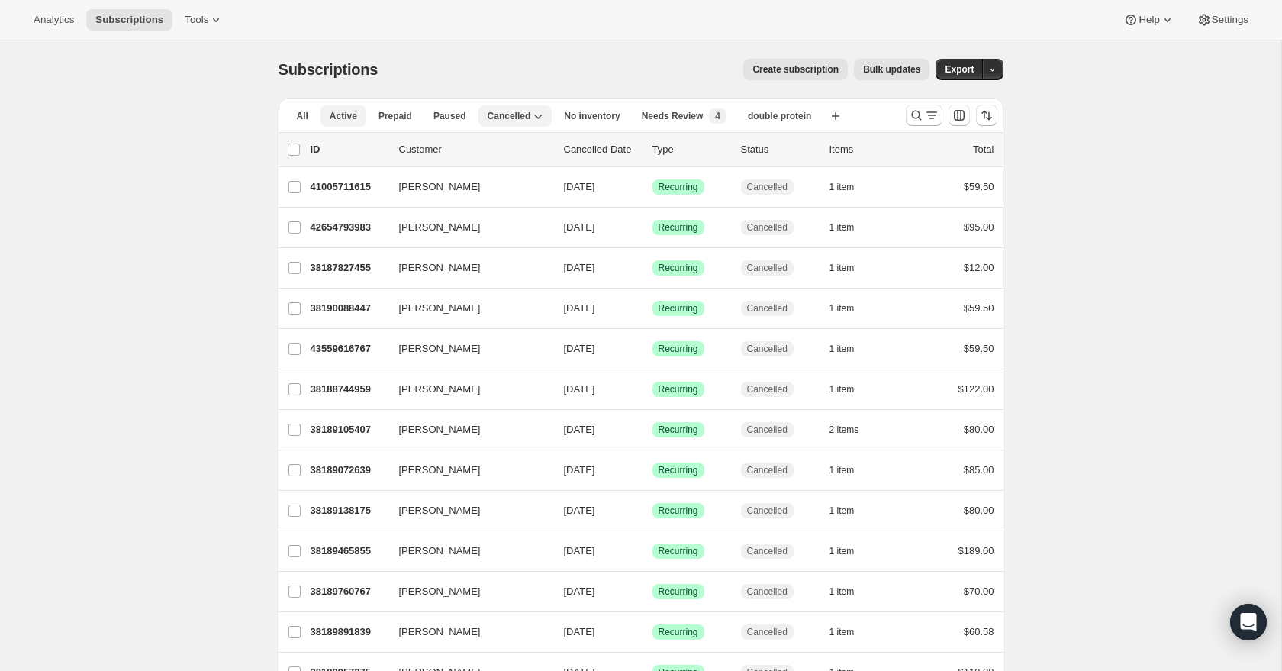
click at [347, 110] on span "Active" at bounding box center [343, 116] width 27 height 12
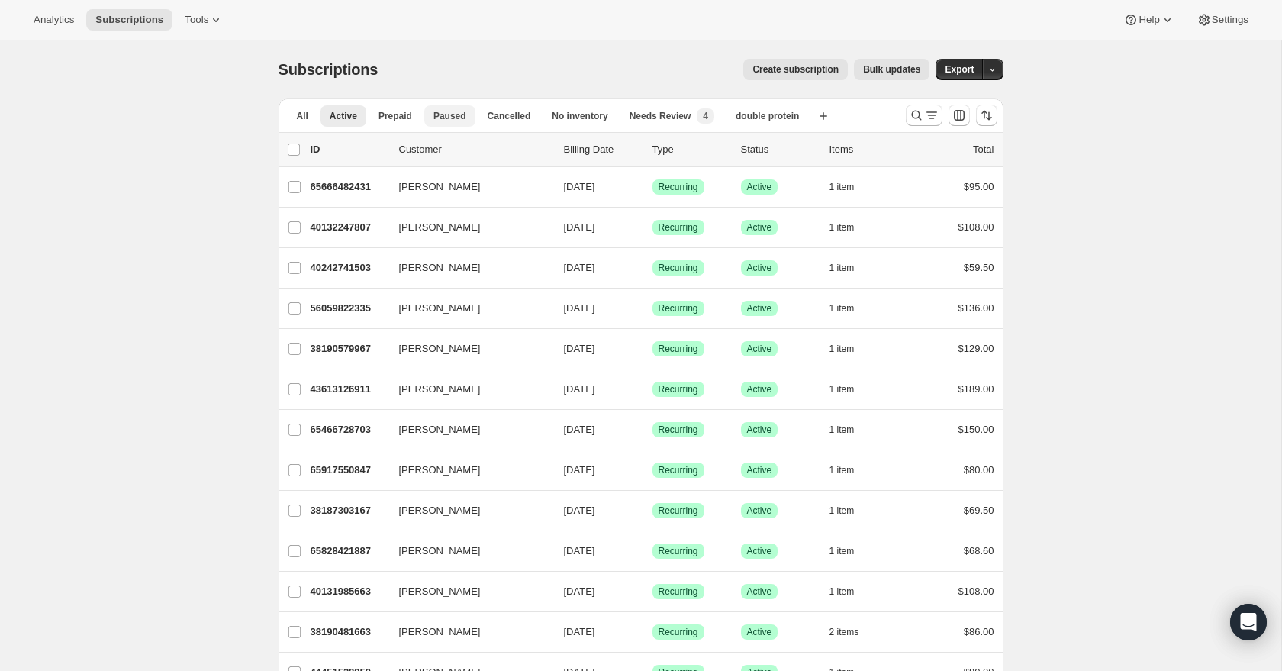
click at [435, 114] on span "Paused" at bounding box center [449, 116] width 33 height 12
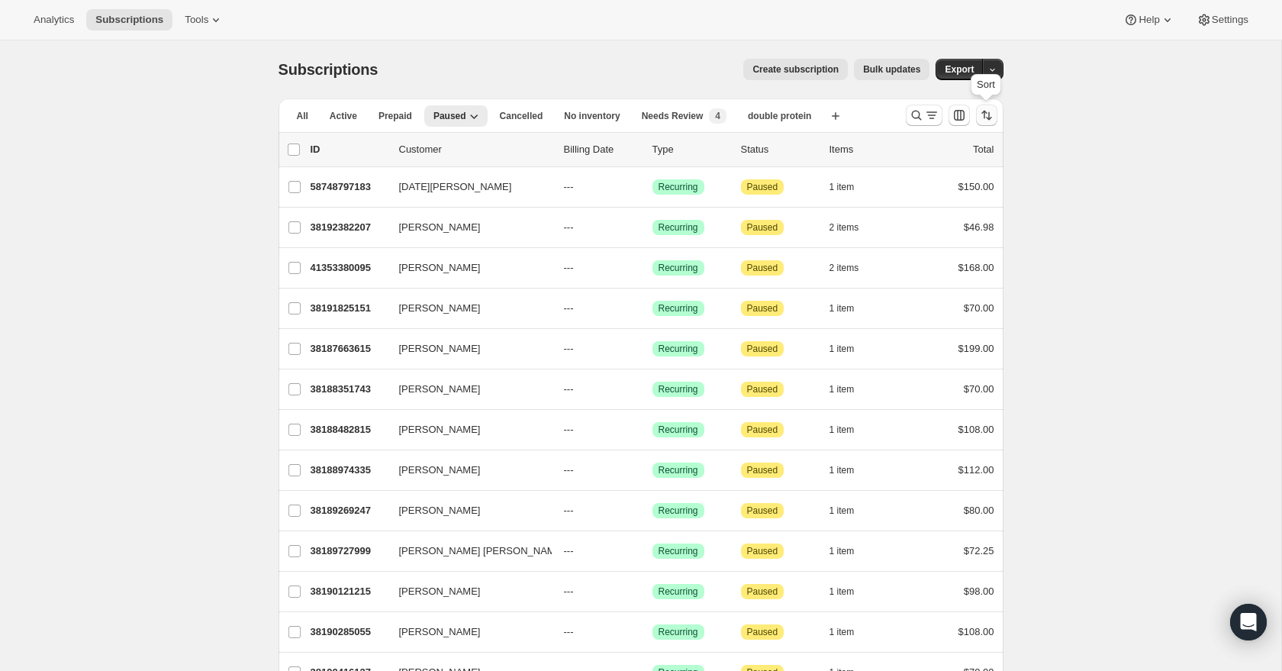
click at [989, 117] on icon "Sort the results" at bounding box center [989, 116] width 6 height 8
click at [937, 232] on span "Created date" at bounding box center [941, 228] width 57 height 11
click at [895, 224] on input "Created date" at bounding box center [894, 223] width 1 height 1
radio input "true"
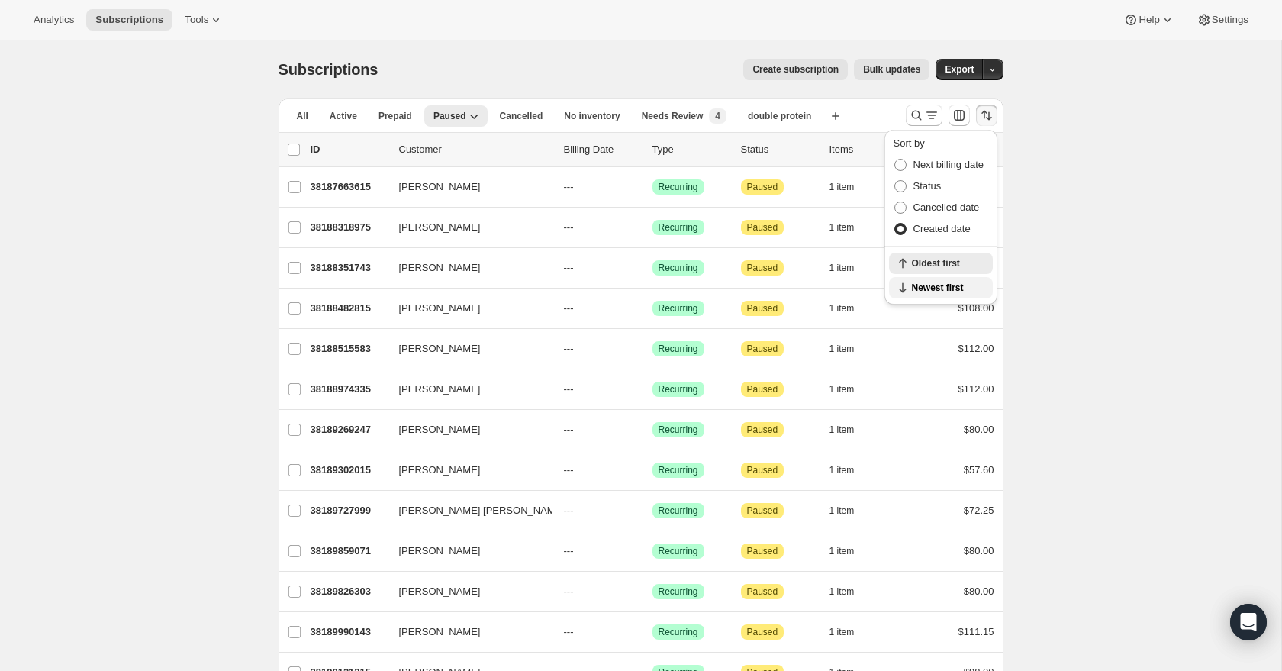
click at [939, 287] on span "Newest first" at bounding box center [948, 287] width 72 height 12
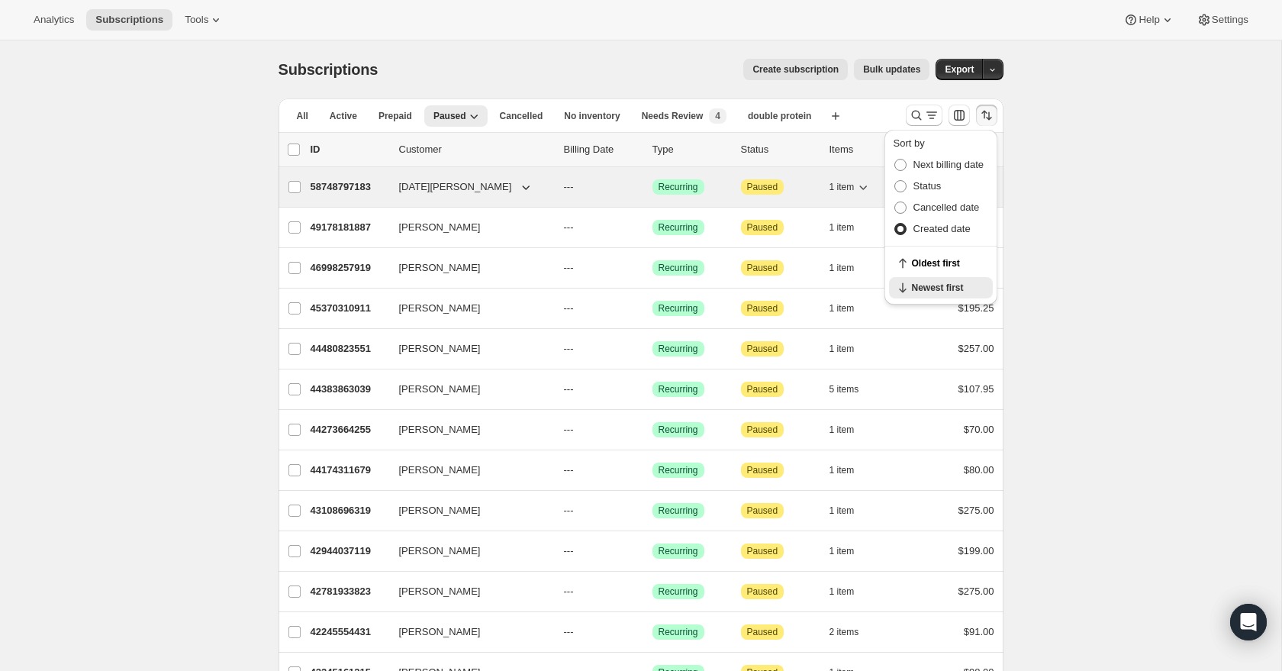
click at [339, 195] on div "58748797183 [DATE][PERSON_NAME] --- Success Recurring Attention Paused 1 item $…" at bounding box center [652, 186] width 684 height 21
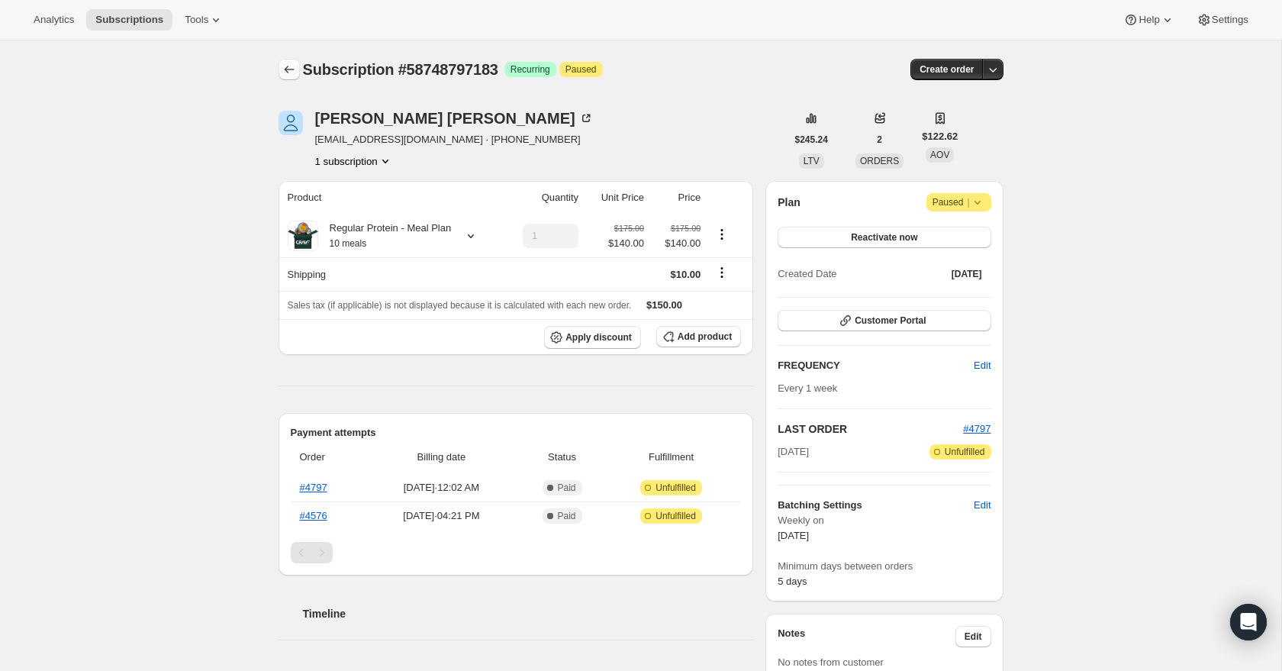
click at [283, 65] on icon "Subscriptions" at bounding box center [288, 69] width 15 height 15
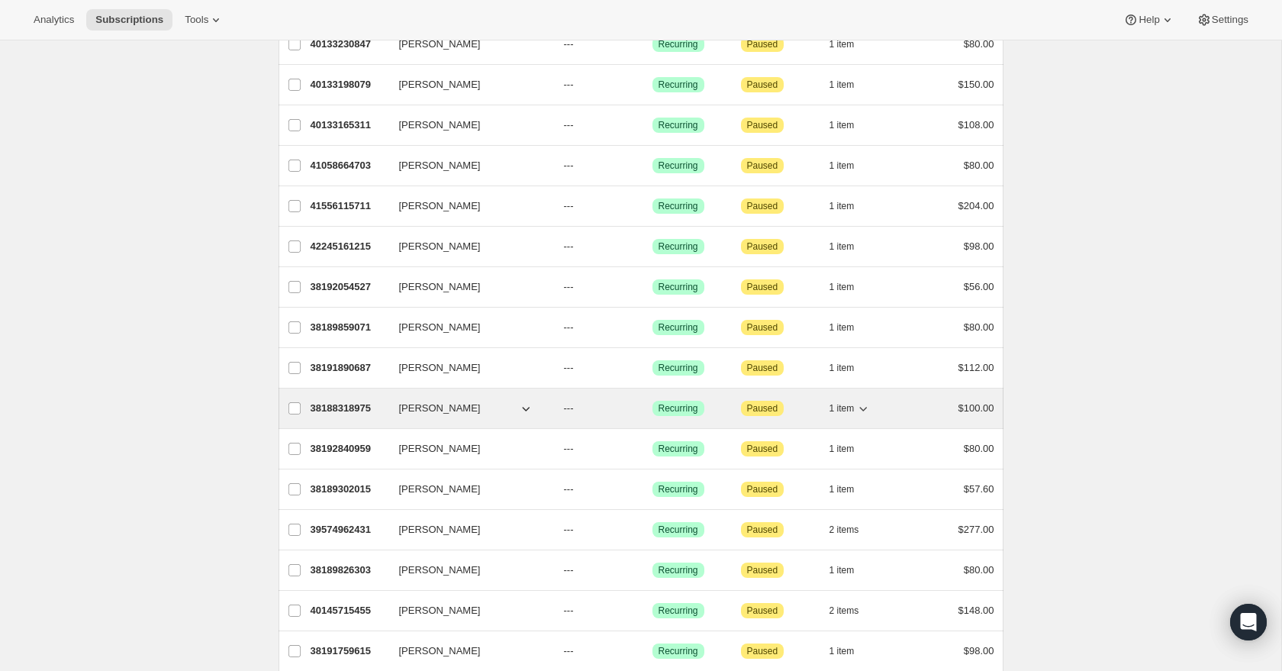
scroll to position [1603, 0]
